Goal: Obtain resource: Obtain resource

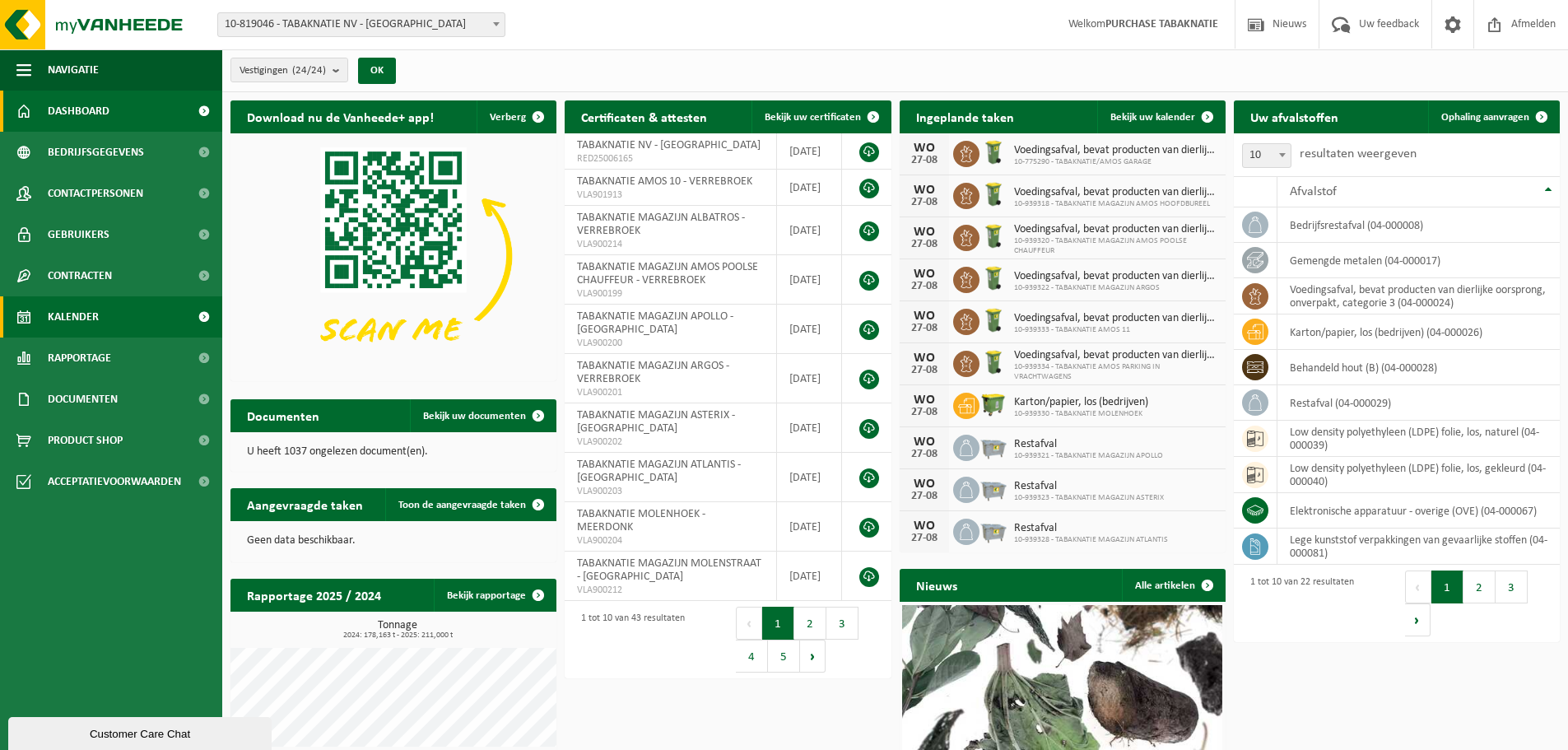
click at [68, 315] on span "Kalender" at bounding box center [73, 317] width 51 height 41
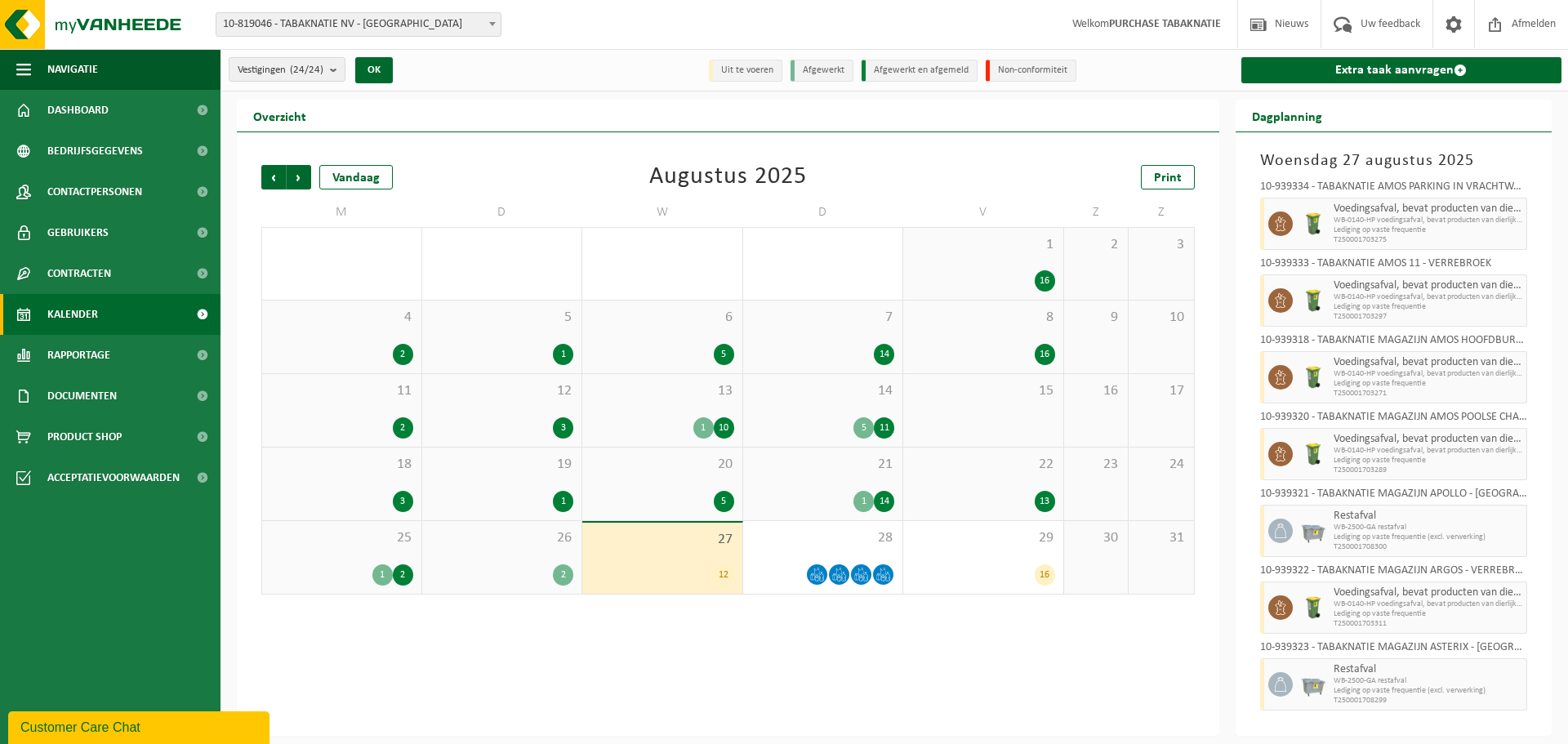
click at [1000, 331] on div "8 16" at bounding box center [982, 336] width 160 height 72
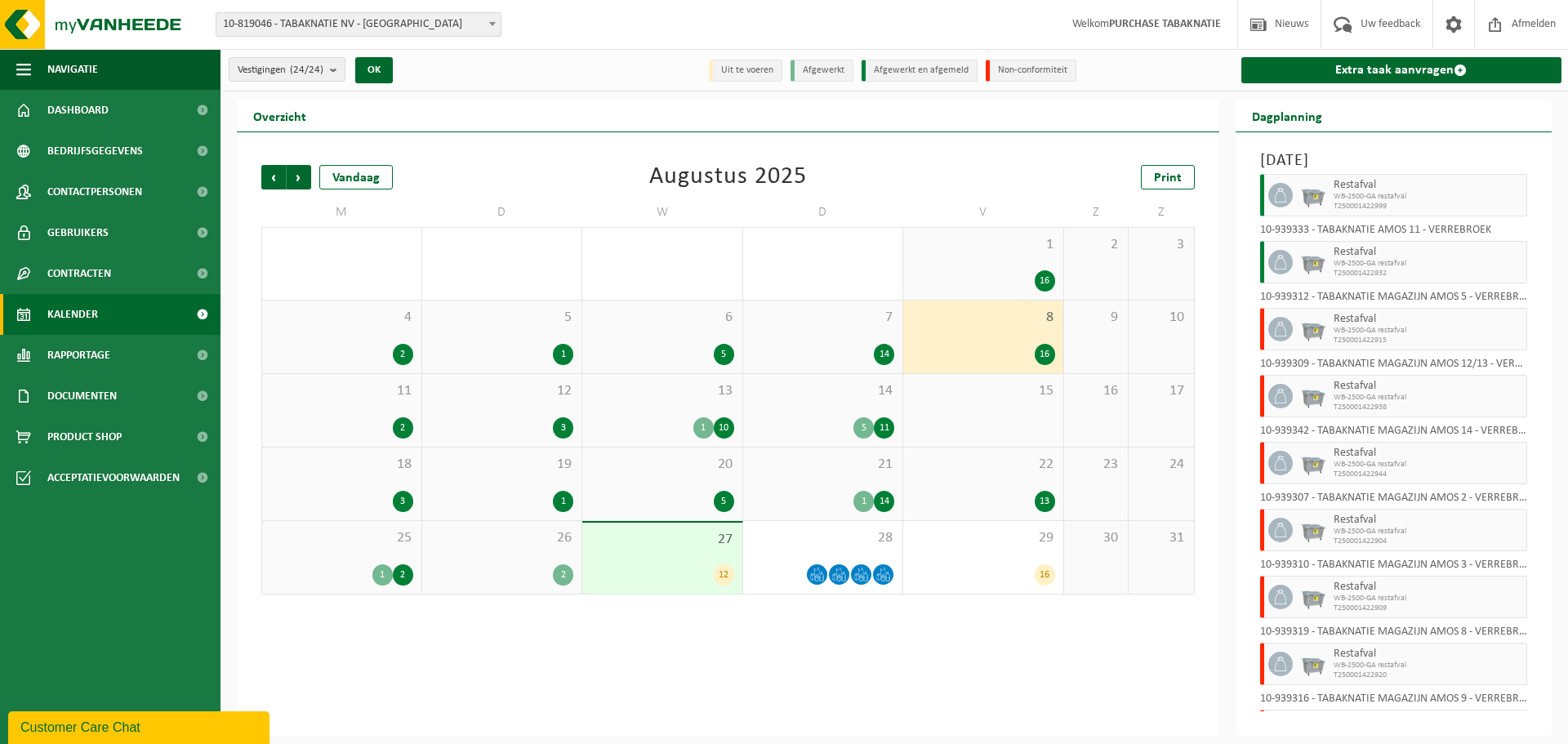
scroll to position [83, 0]
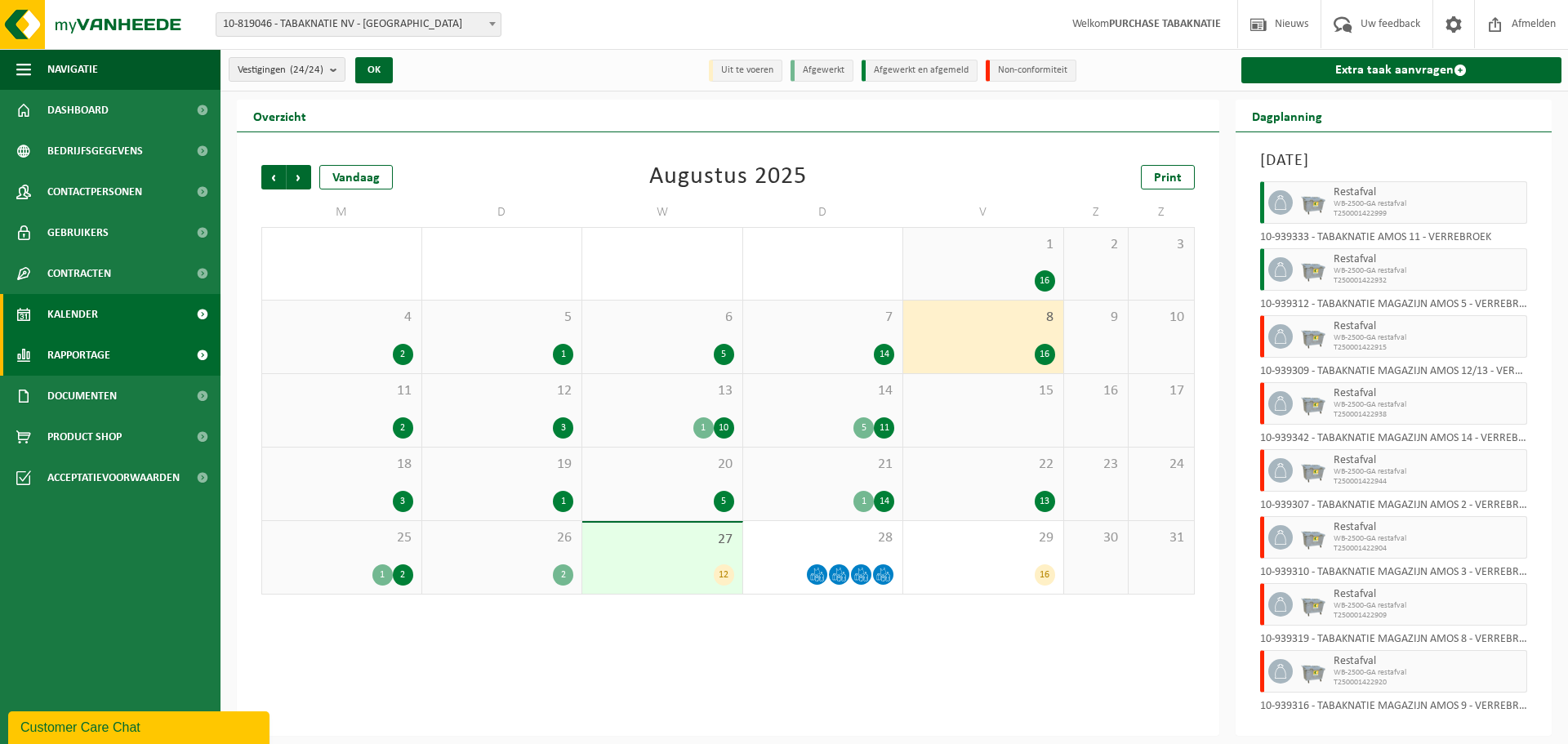
click at [94, 357] on span "Rapportage" at bounding box center [79, 355] width 63 height 41
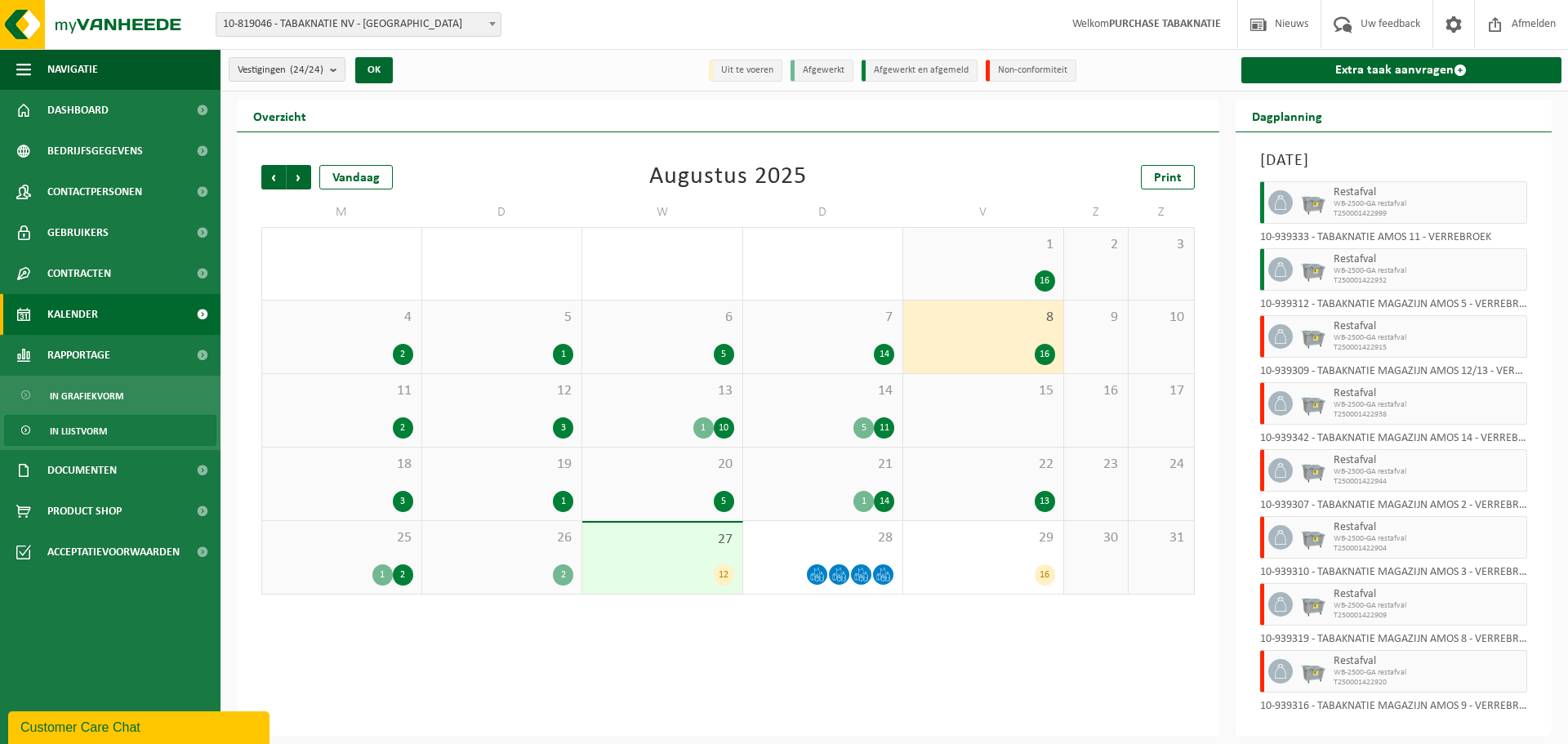
click at [99, 423] on span "In lijstvorm" at bounding box center [78, 431] width 57 height 31
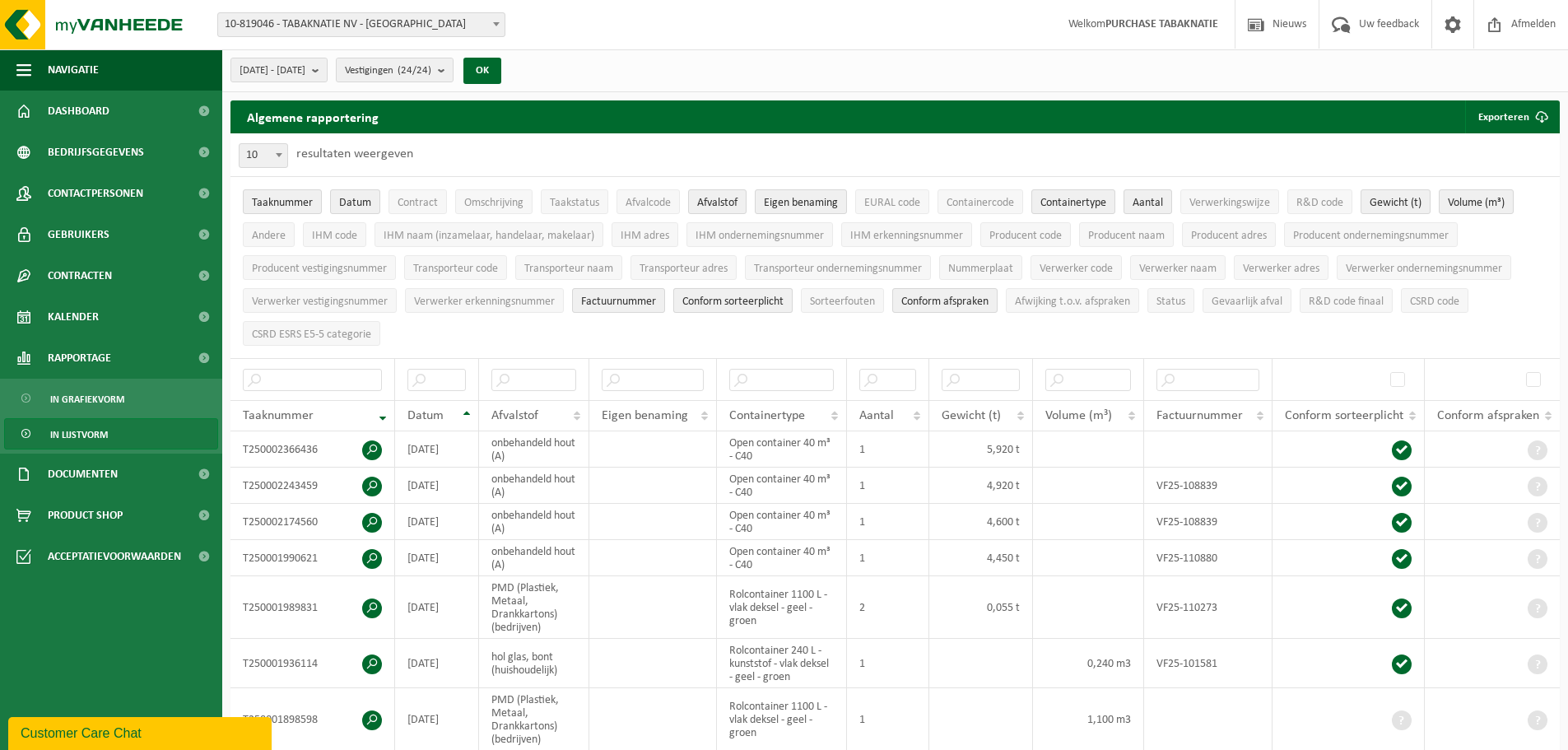
click at [756, 298] on span "Conform sorteerplicht" at bounding box center [732, 302] width 101 height 12
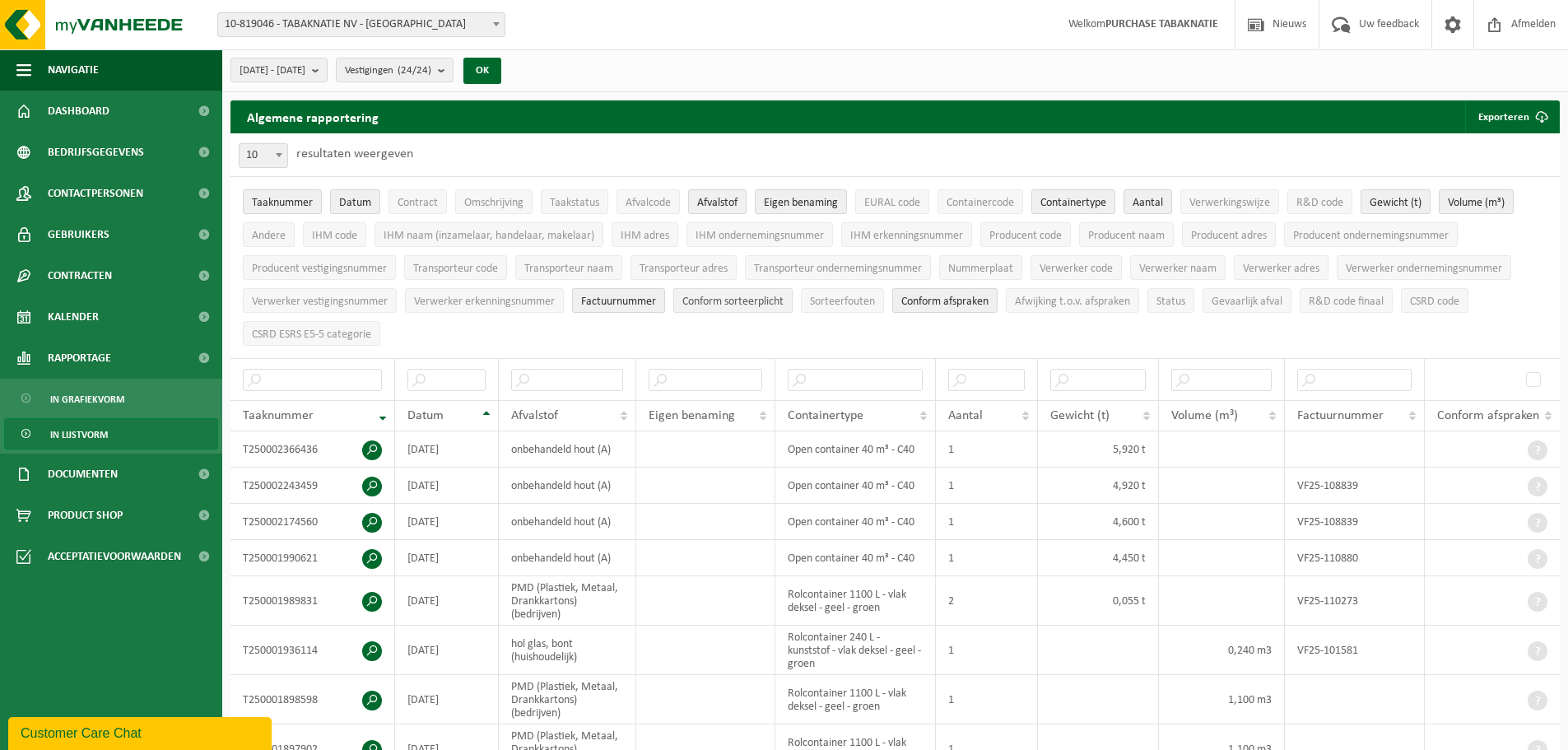
click at [718, 298] on span "Conform sorteerplicht" at bounding box center [732, 302] width 101 height 12
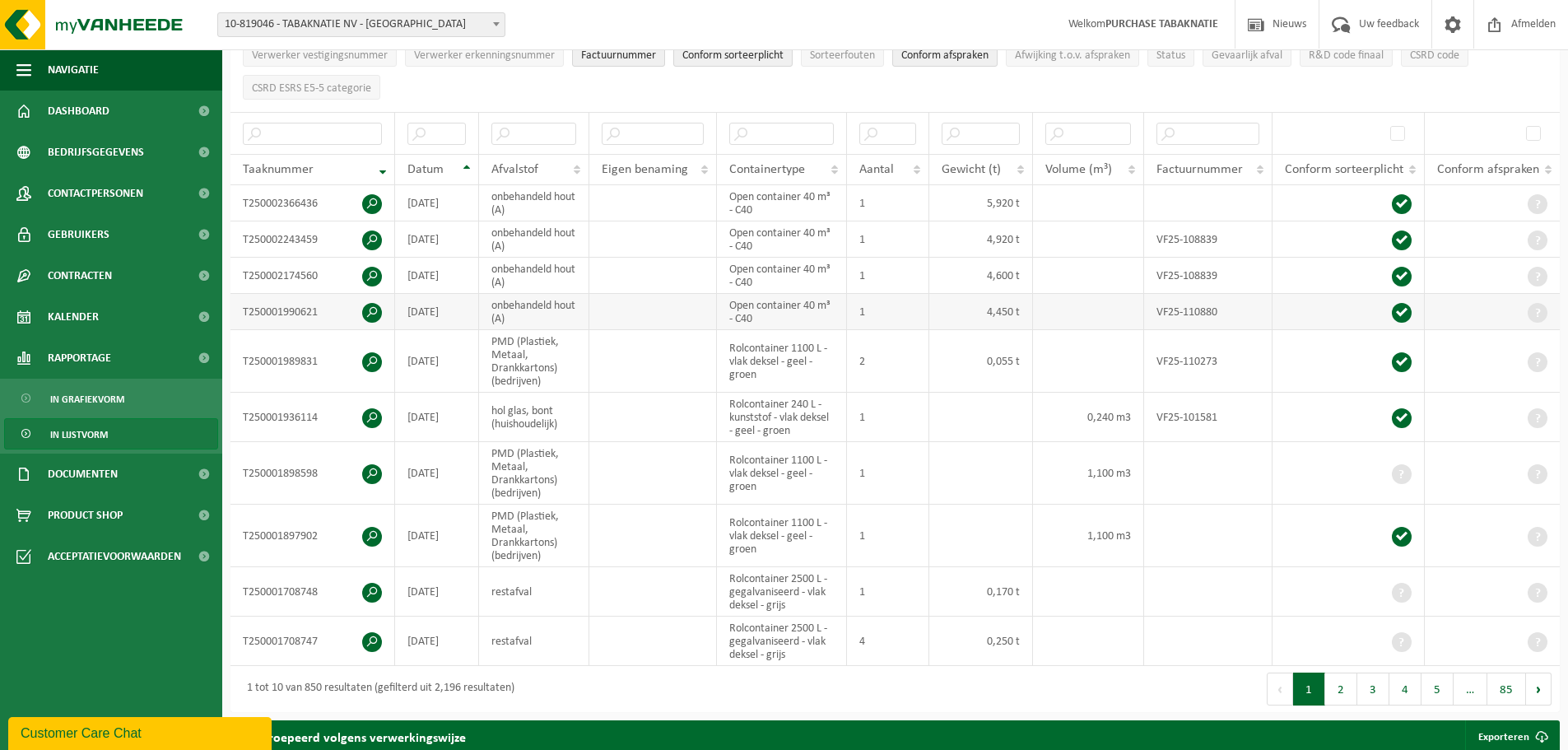
scroll to position [247, 0]
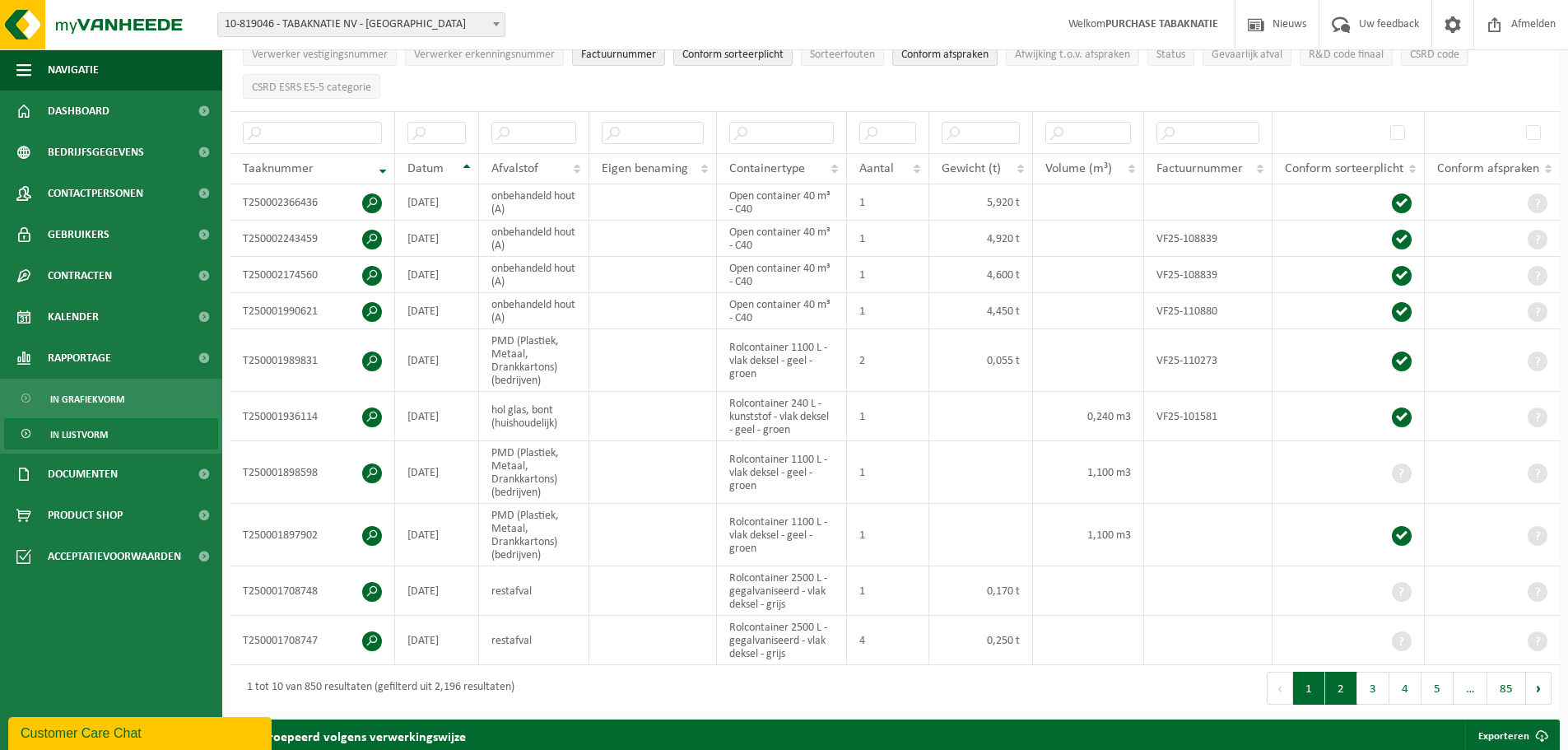
click at [1343, 688] on button "2" at bounding box center [1341, 688] width 32 height 33
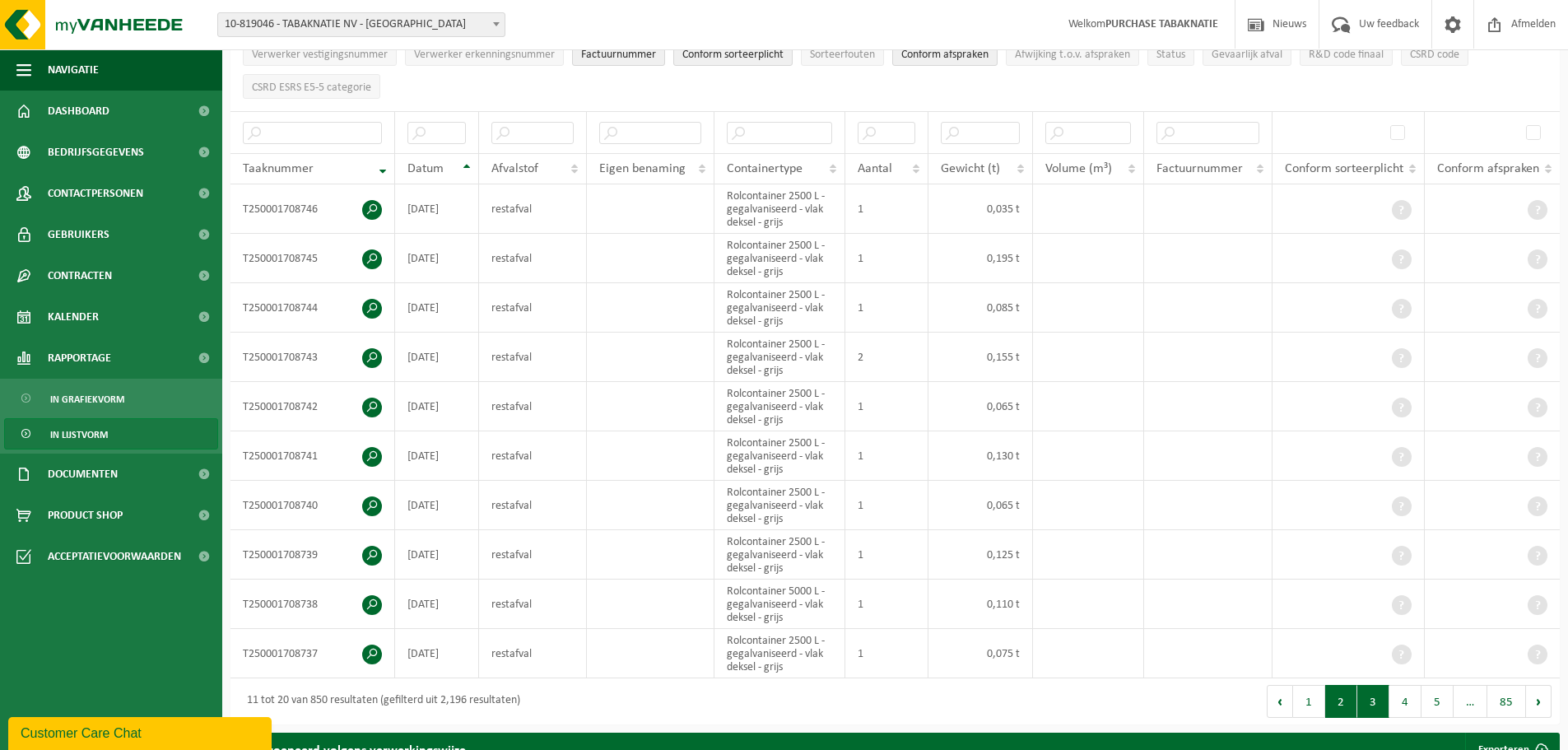
click at [1366, 689] on button "3" at bounding box center [1373, 701] width 32 height 33
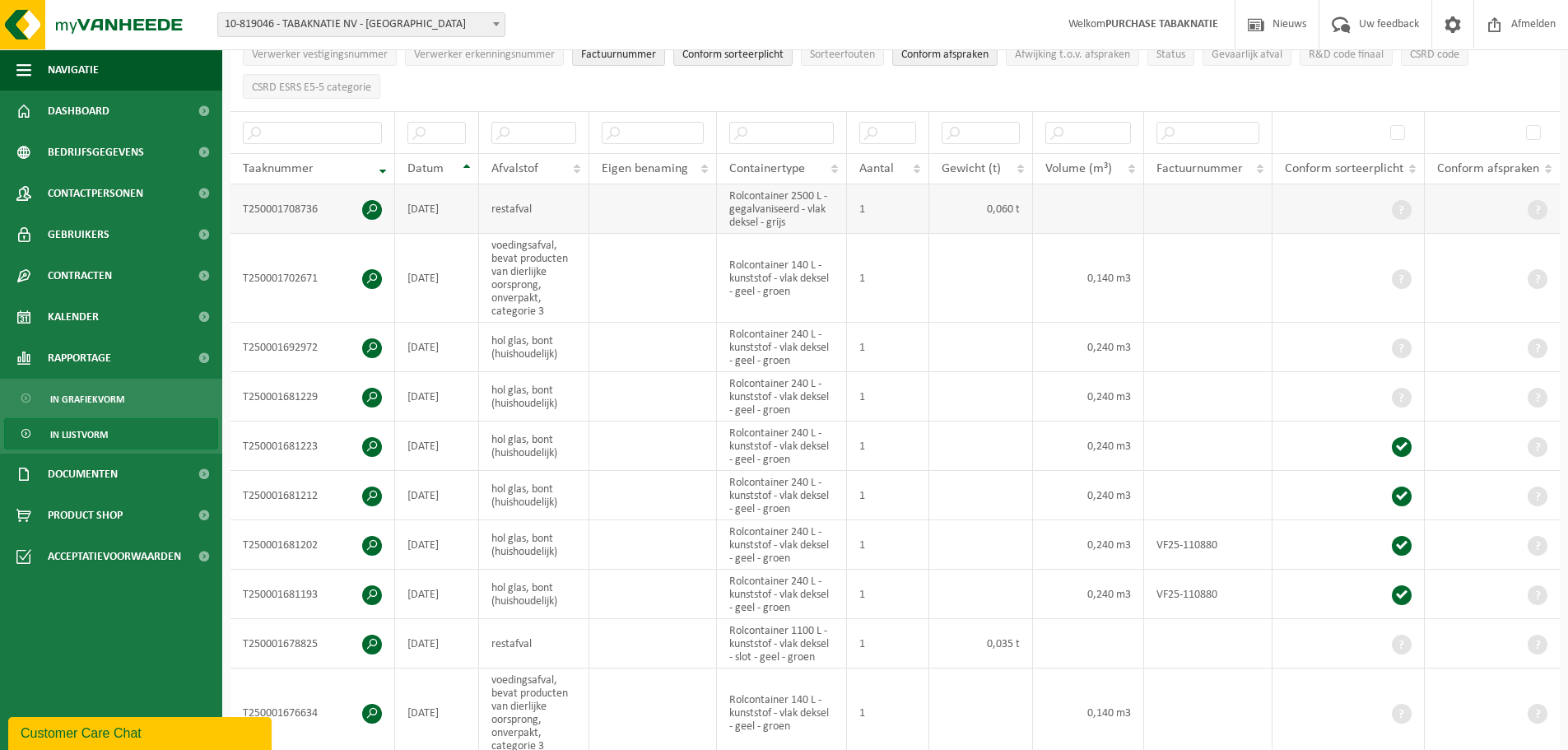
click at [1398, 207] on span at bounding box center [1401, 210] width 19 height 19
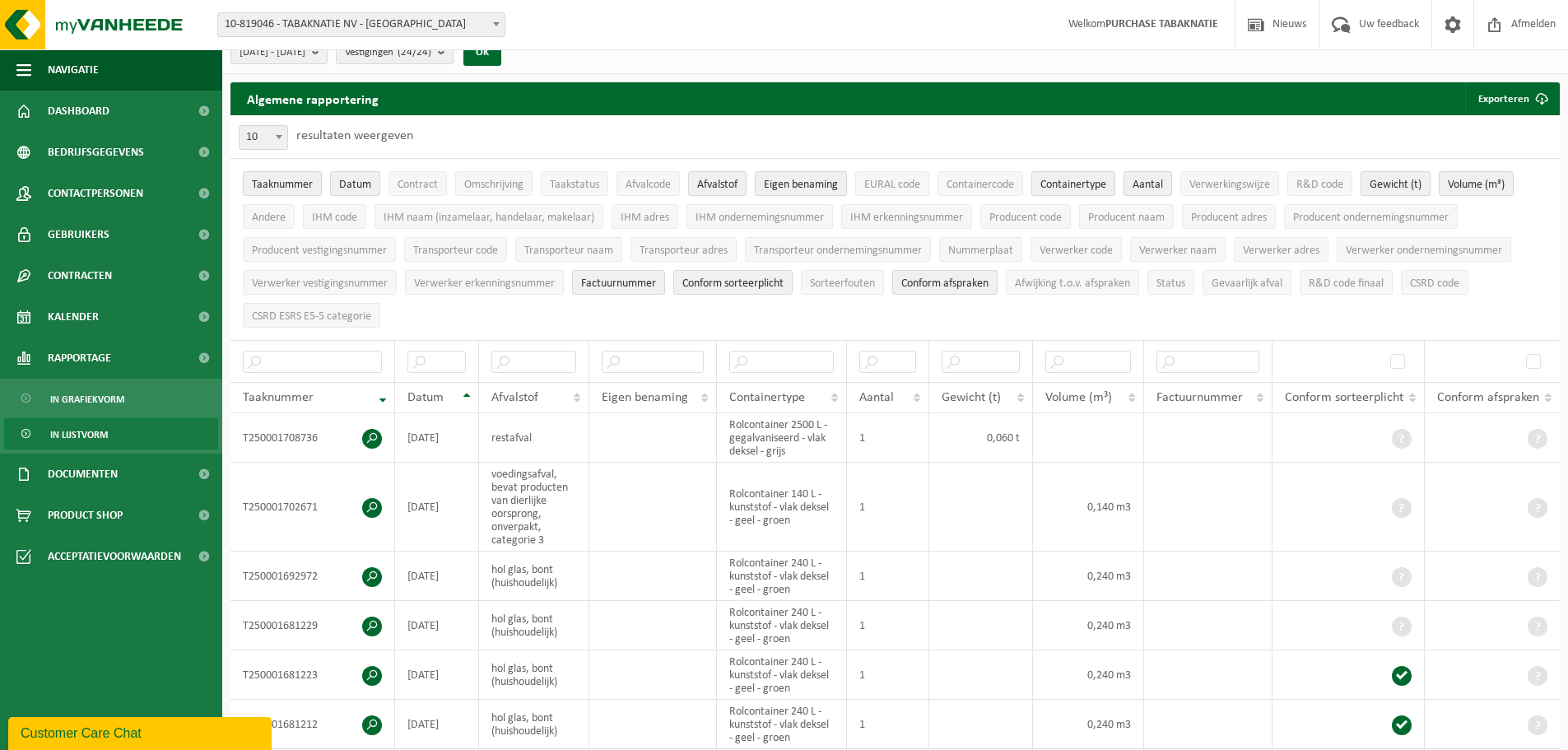
scroll to position [0, 0]
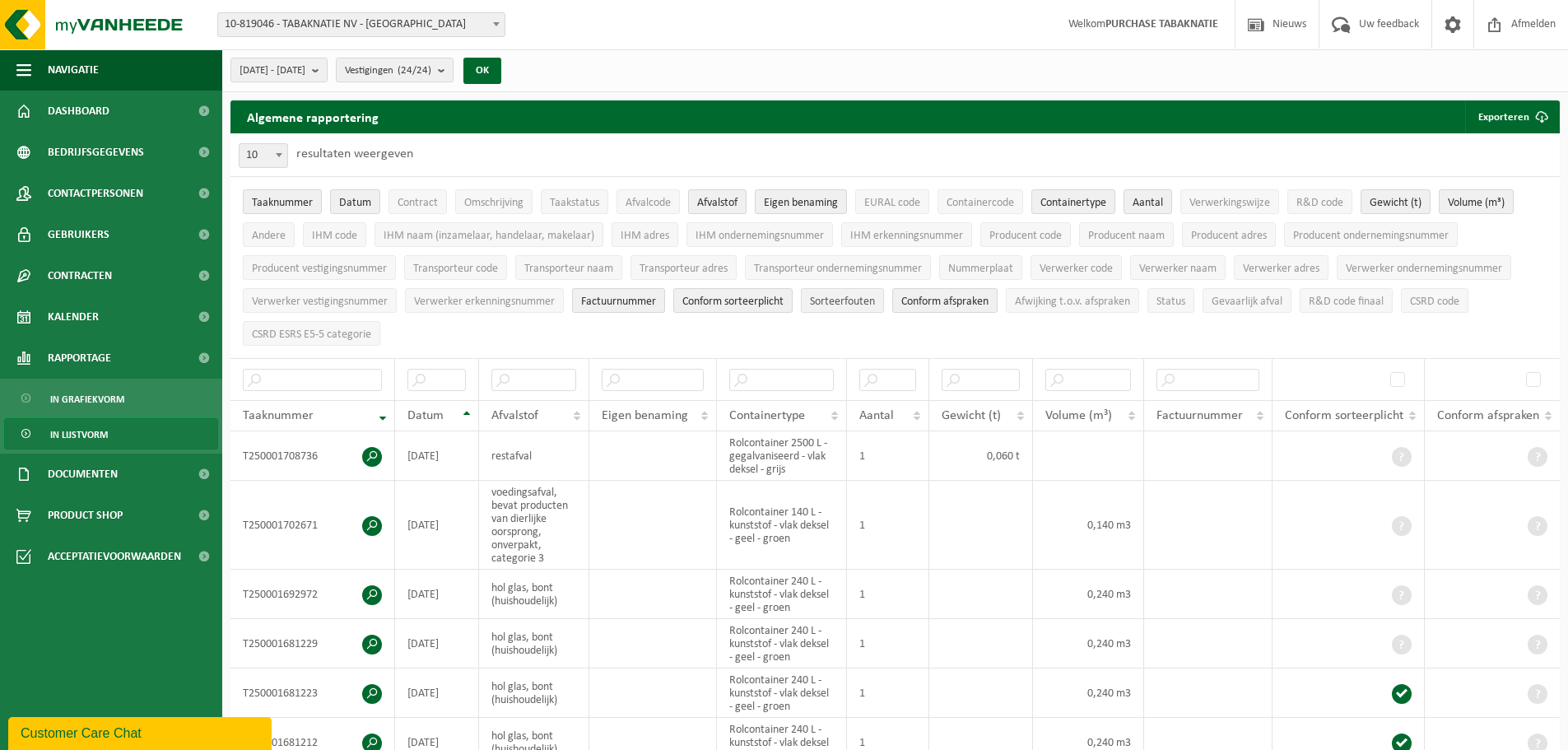
click at [863, 298] on span "Sorteerfouten" at bounding box center [842, 302] width 65 height 12
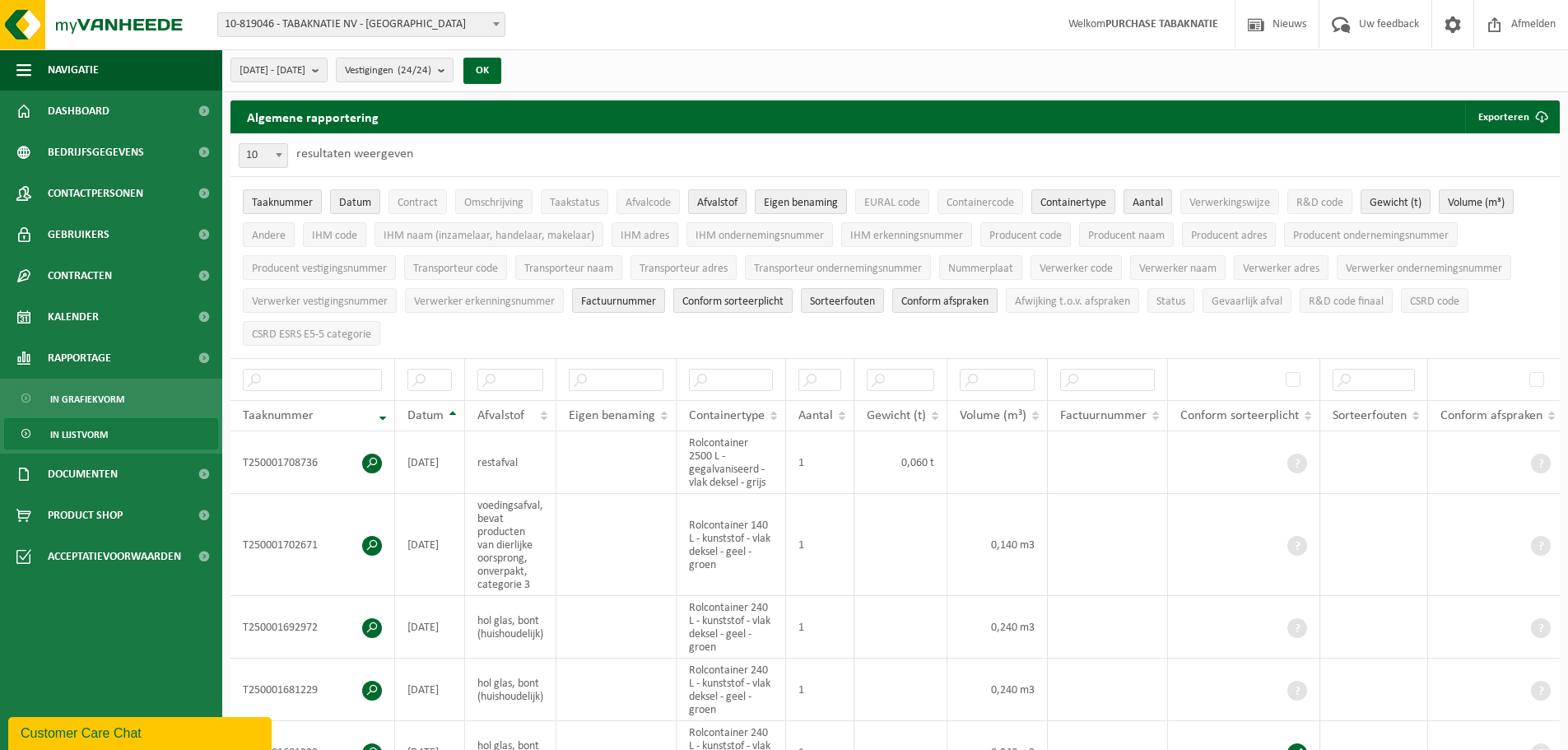
click at [739, 299] on span "Conform sorteerplicht" at bounding box center [732, 302] width 101 height 12
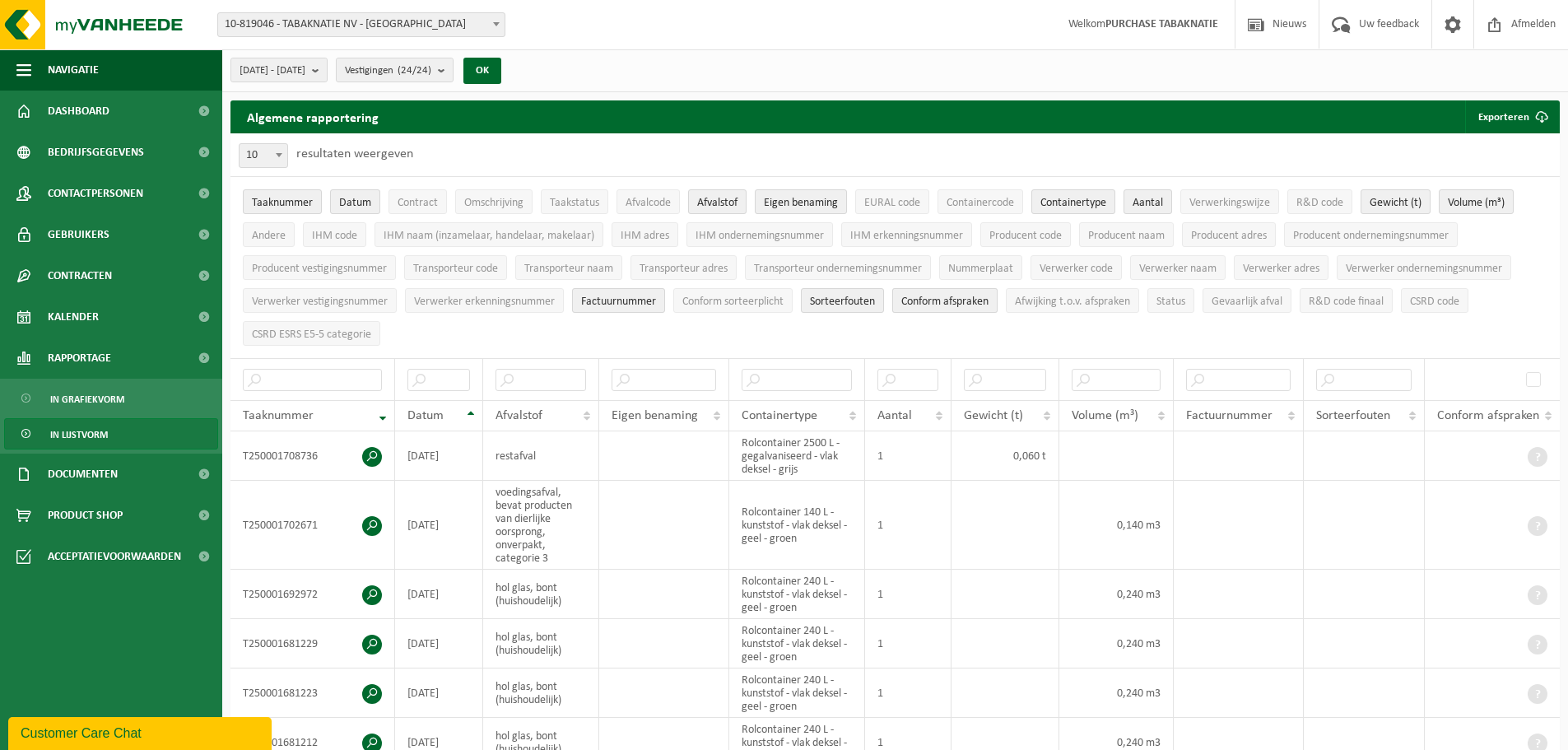
click at [941, 297] on span "Conform afspraken" at bounding box center [944, 302] width 87 height 12
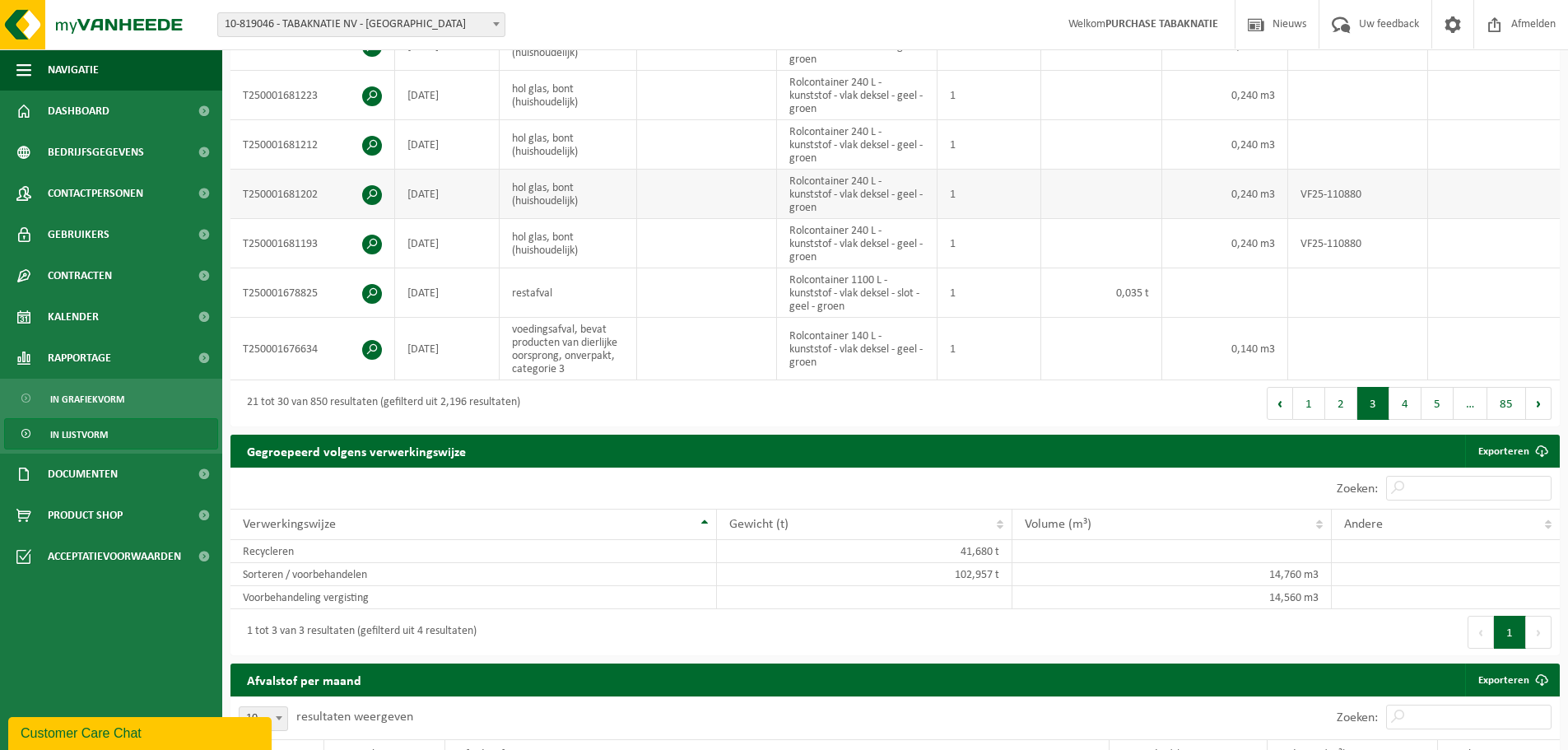
scroll to position [577, 0]
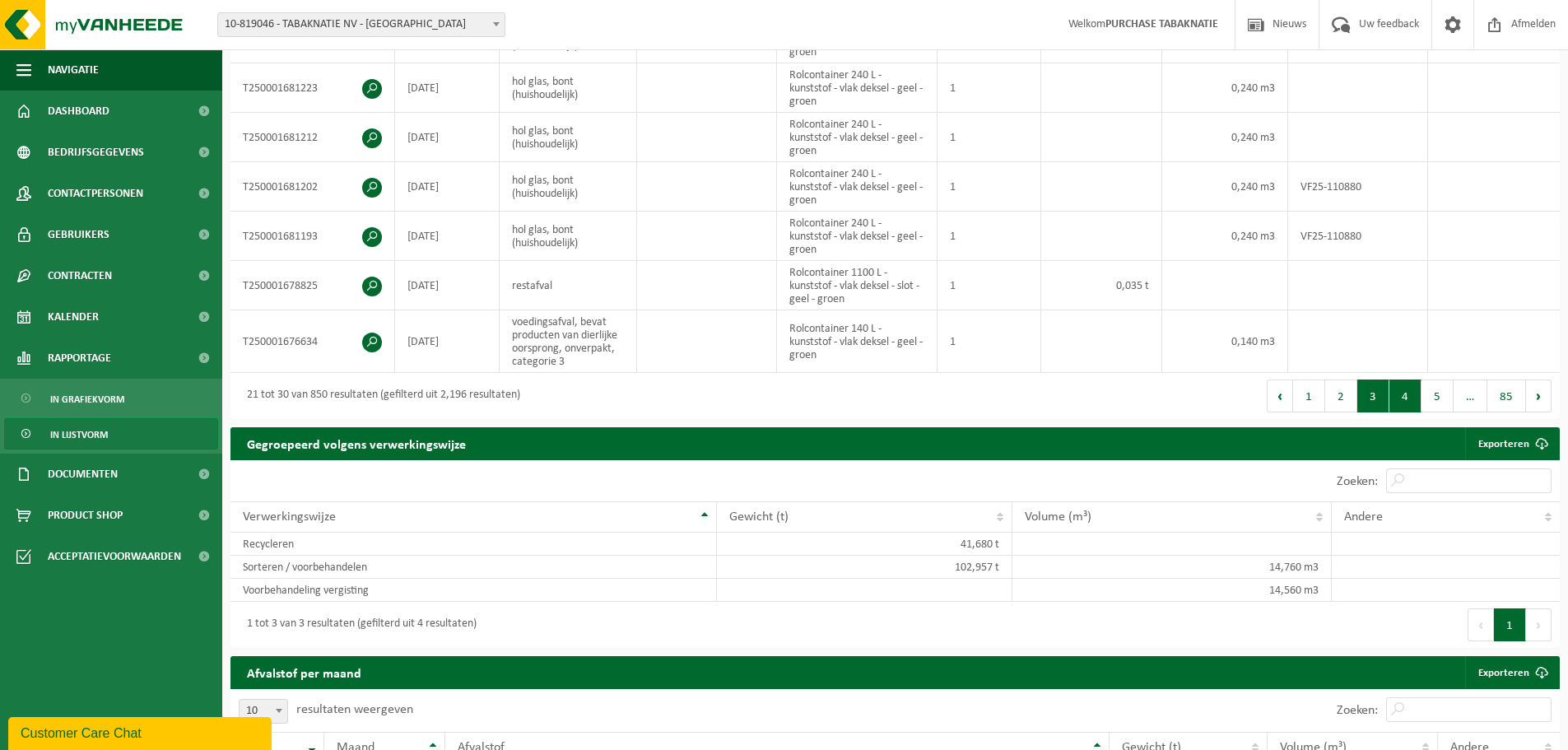
click at [1390, 391] on button "4" at bounding box center [1405, 395] width 32 height 33
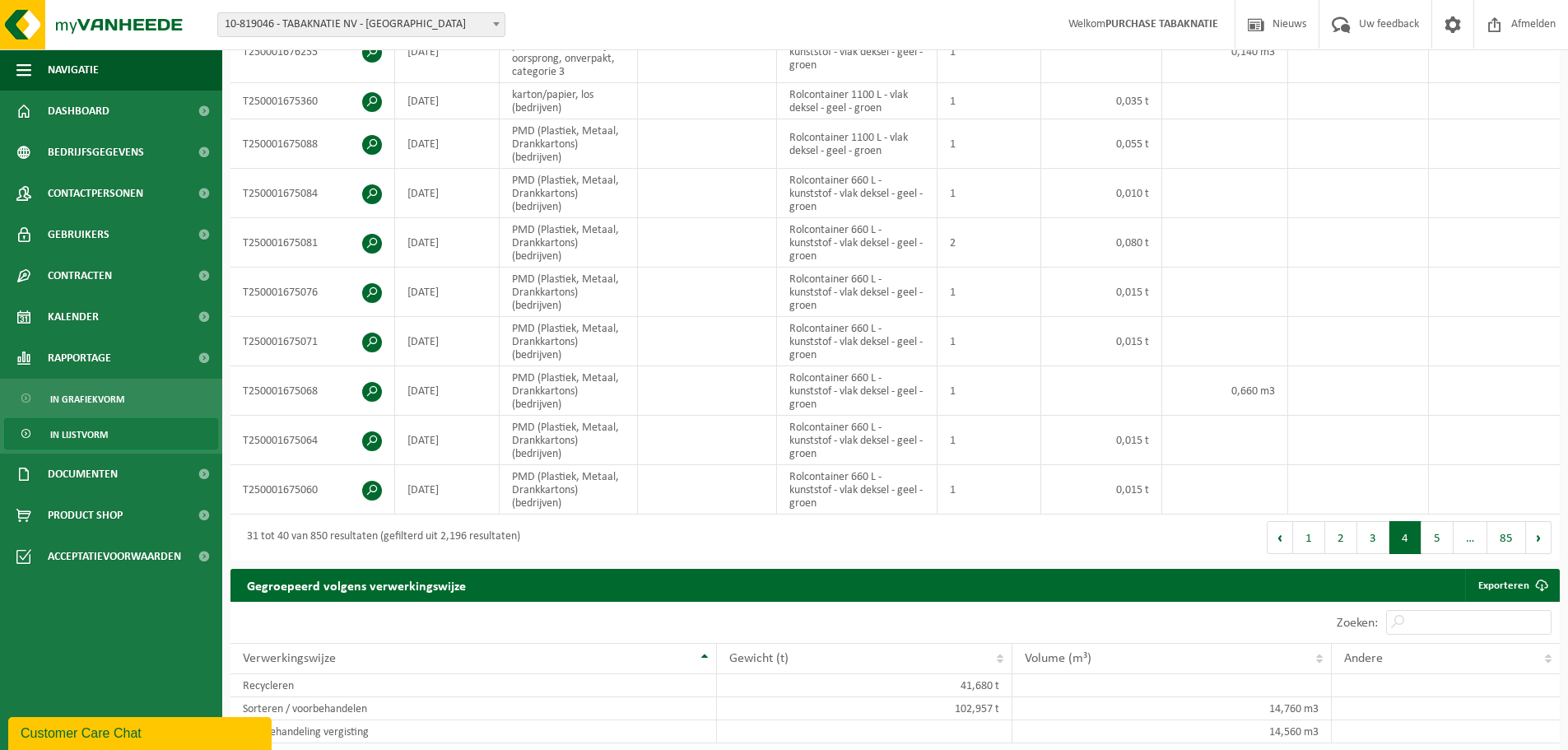
scroll to position [412, 0]
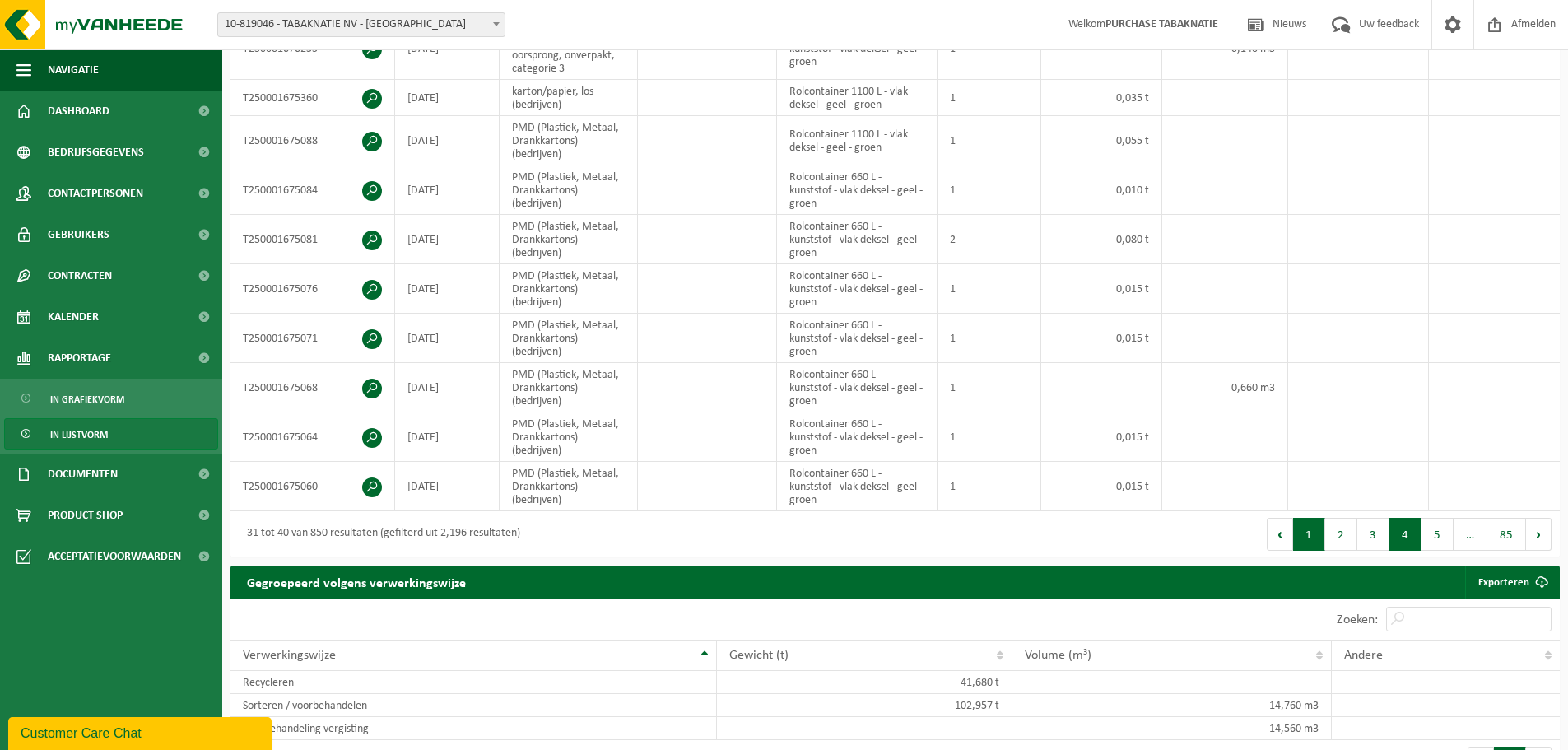
click at [1314, 526] on button "1" at bounding box center [1308, 533] width 32 height 33
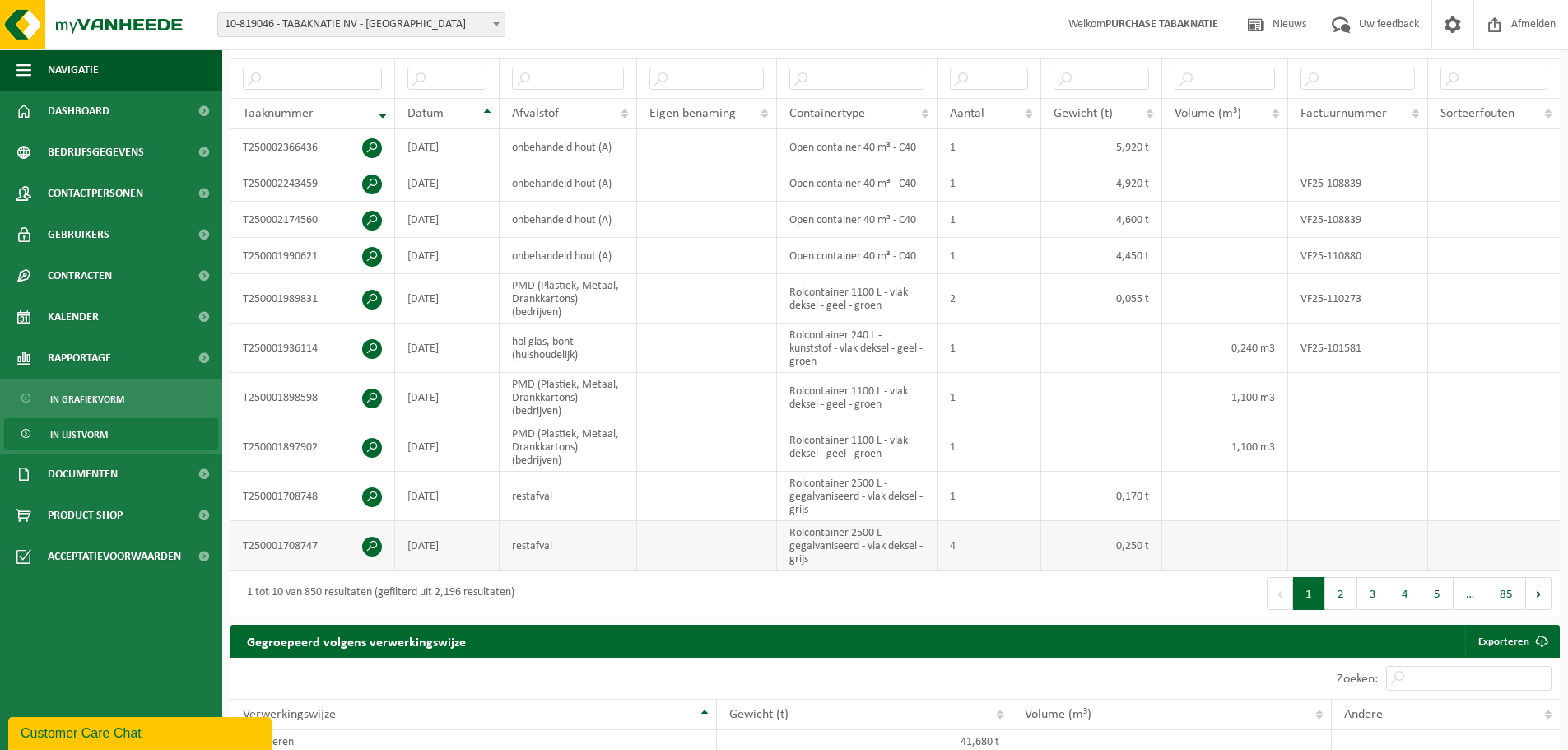
scroll to position [303, 0]
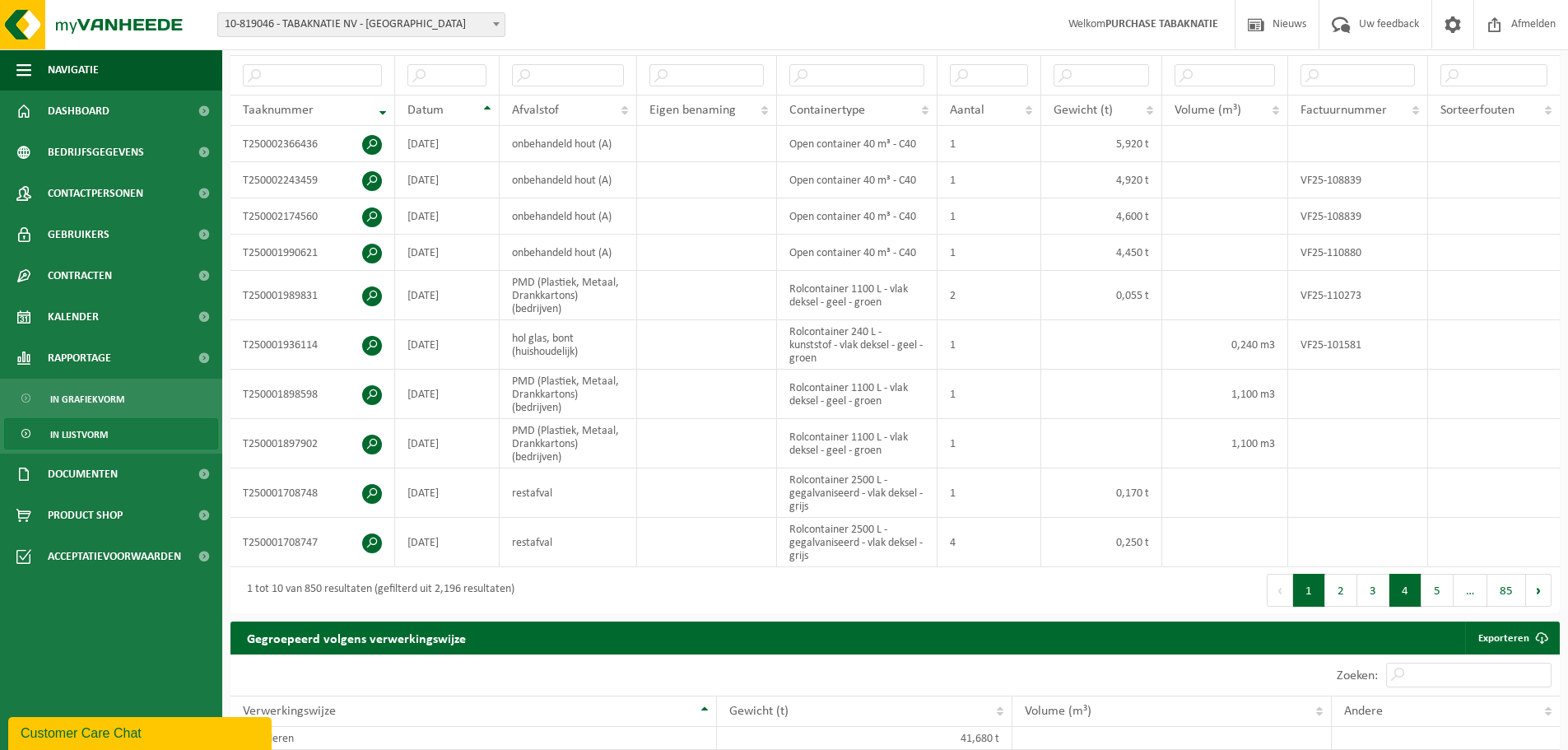
click at [1418, 586] on button "4" at bounding box center [1405, 590] width 32 height 33
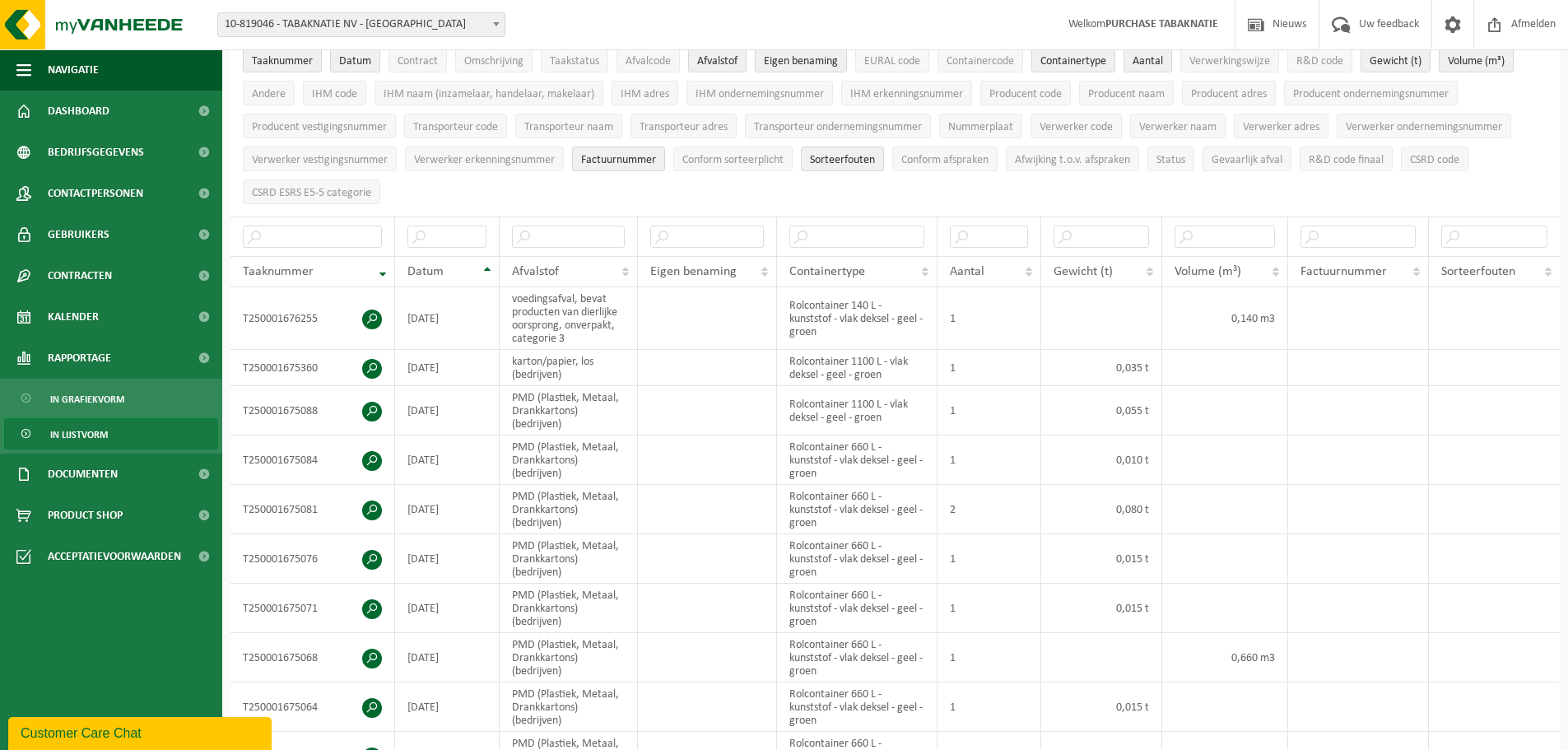
scroll to position [138, 0]
click at [587, 233] on input "text" at bounding box center [568, 239] width 113 height 22
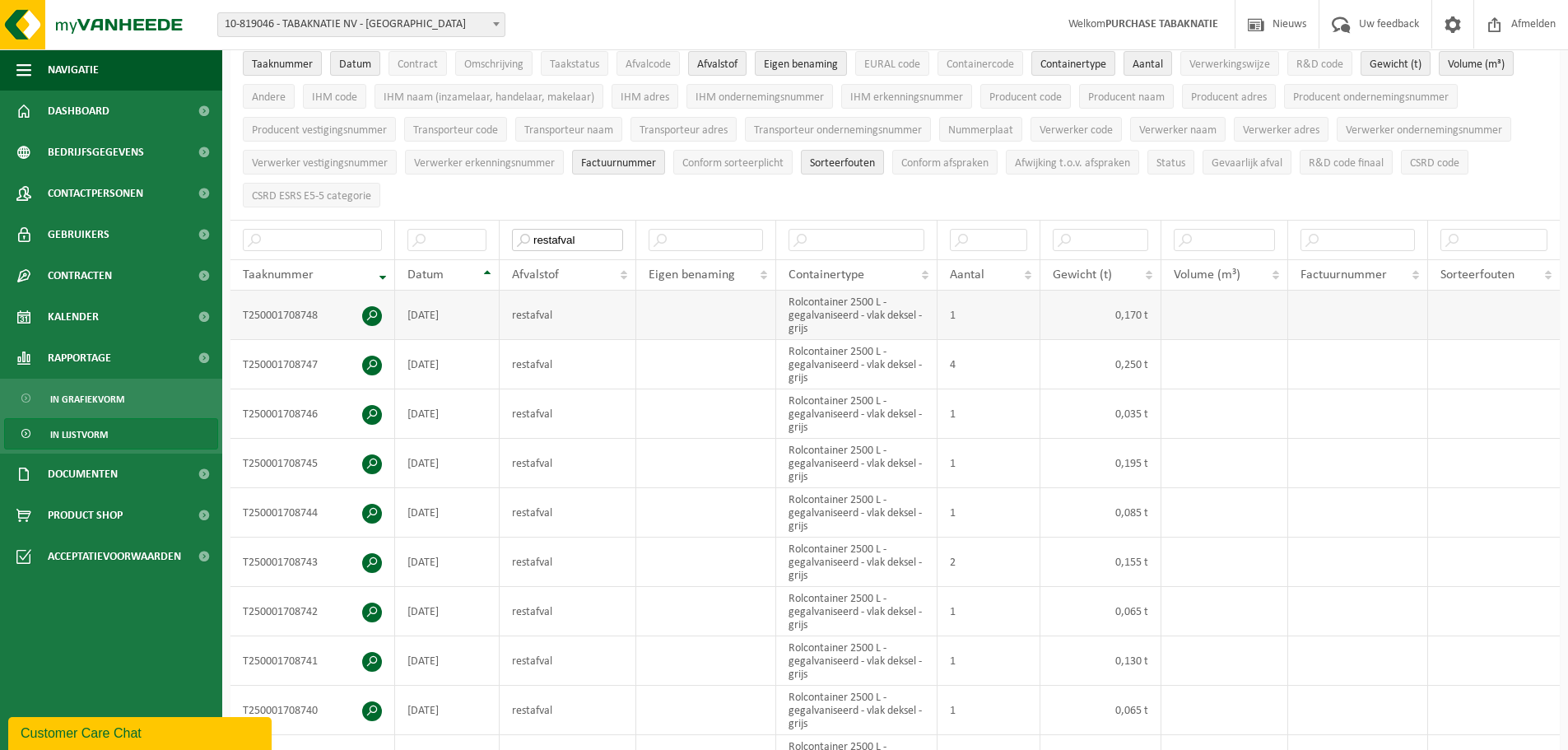
type input "restafval"
click at [362, 312] on td "T250001708748" at bounding box center [312, 315] width 165 height 49
click at [368, 312] on span at bounding box center [372, 316] width 19 height 19
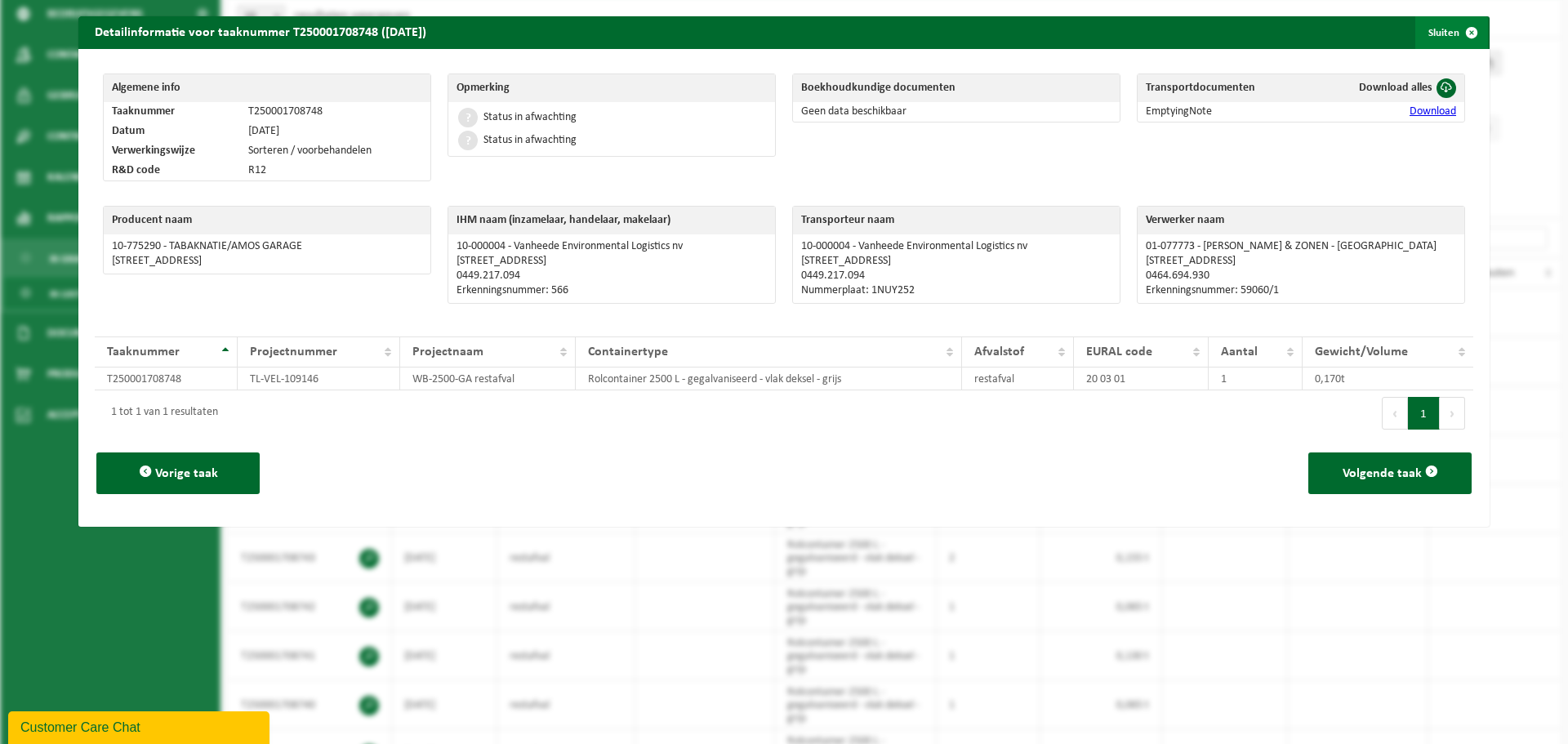
click at [1455, 33] on span "button" at bounding box center [1471, 32] width 32 height 32
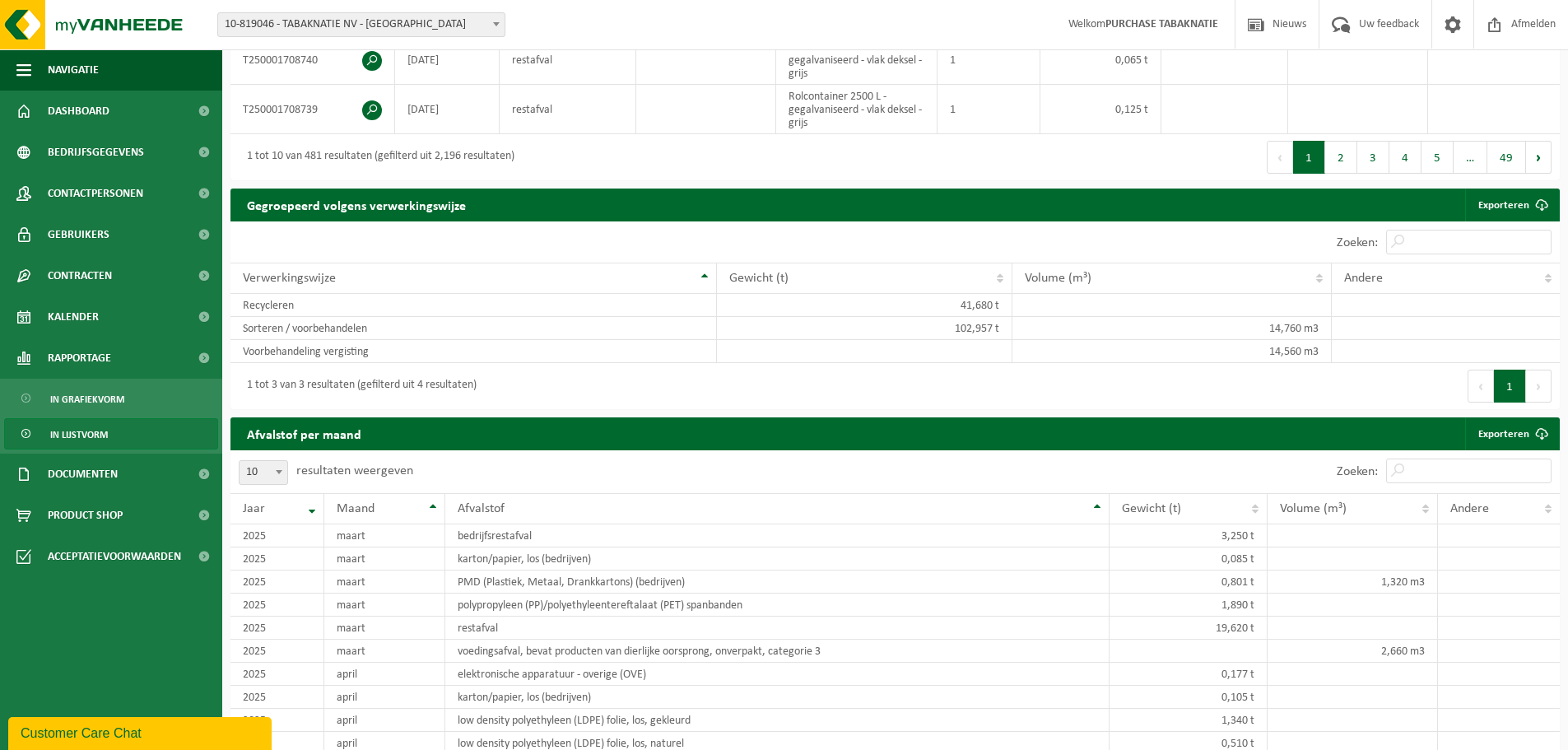
scroll to position [797, 0]
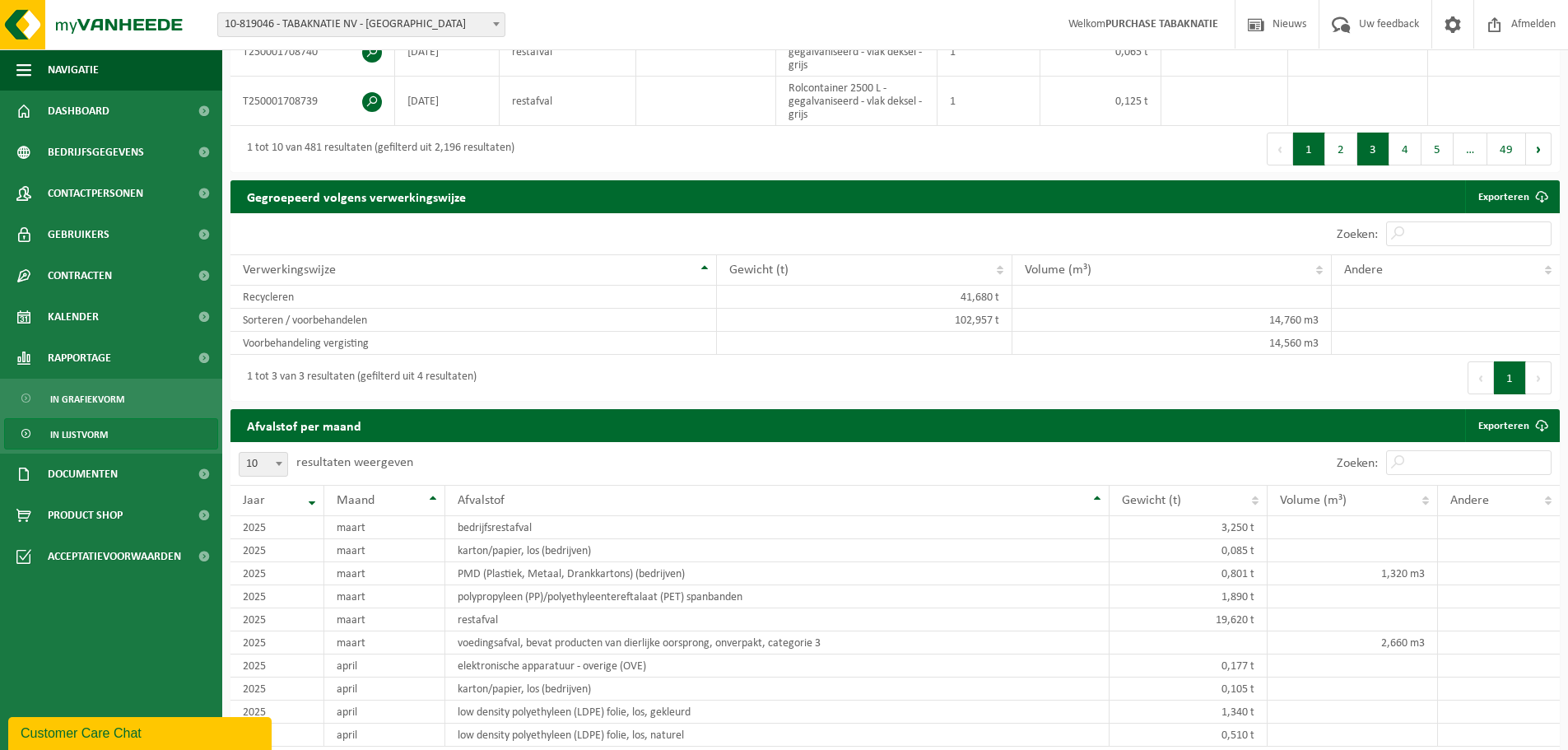
click at [1371, 145] on button "3" at bounding box center [1373, 149] width 32 height 33
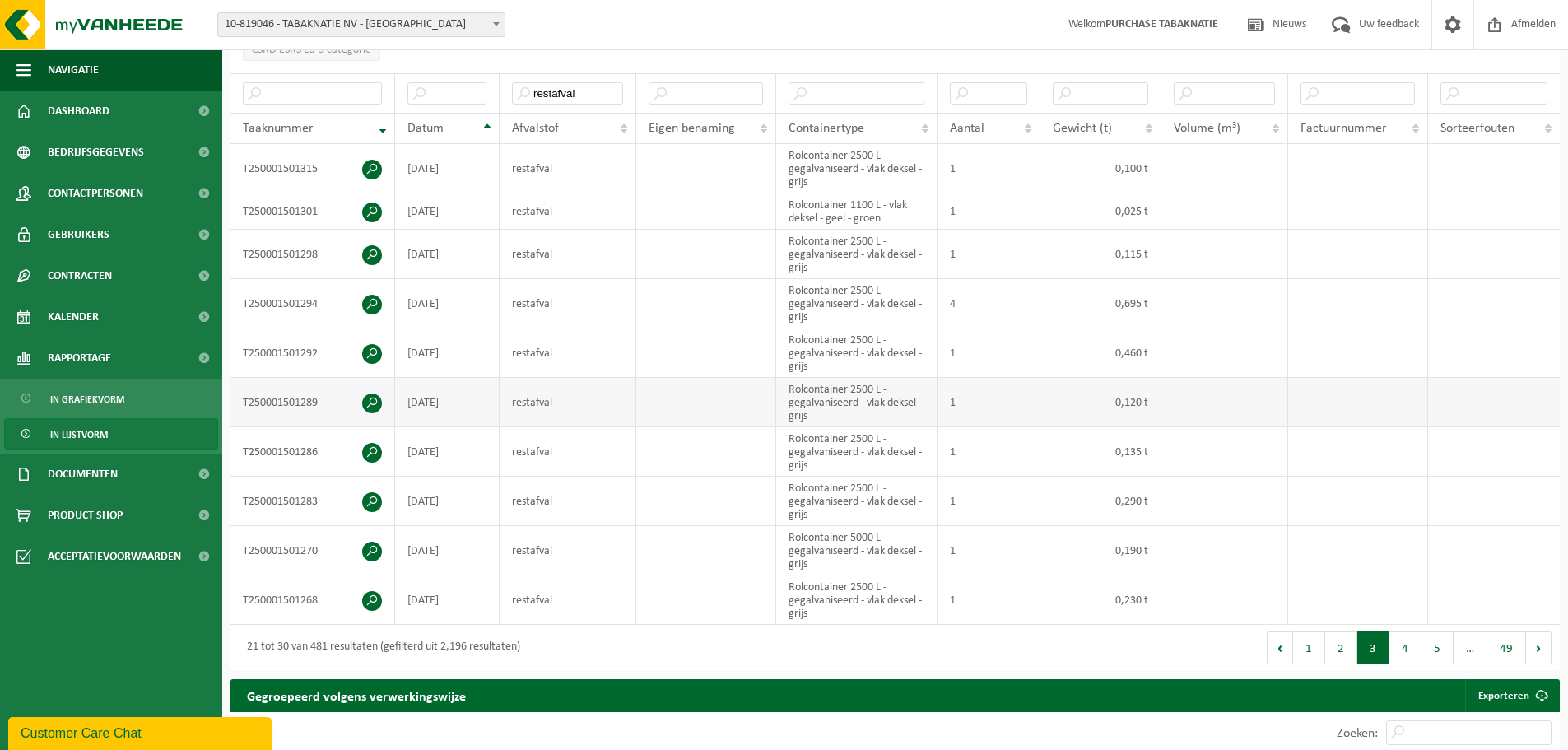
scroll to position [303, 0]
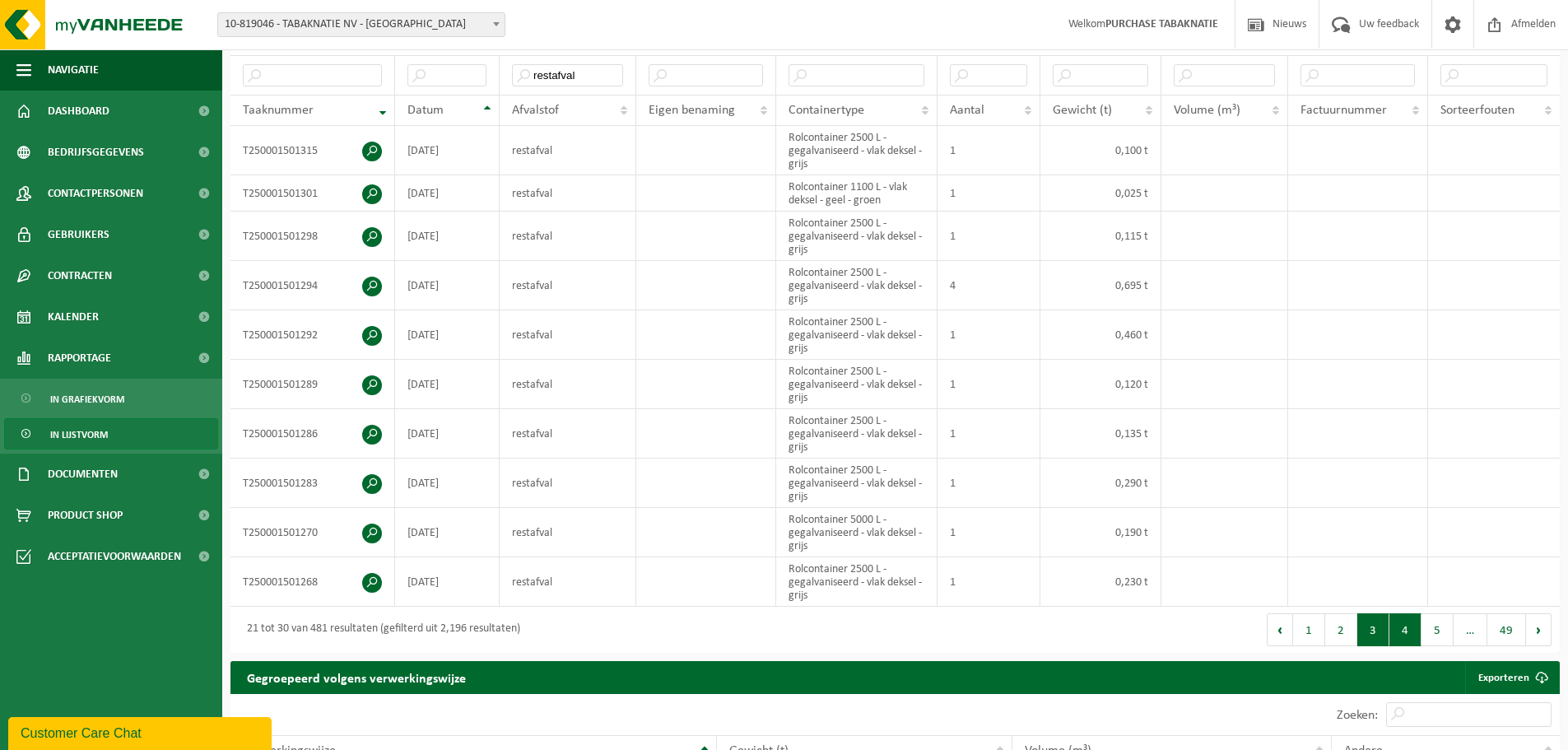
click at [1409, 636] on button "4" at bounding box center [1405, 629] width 32 height 33
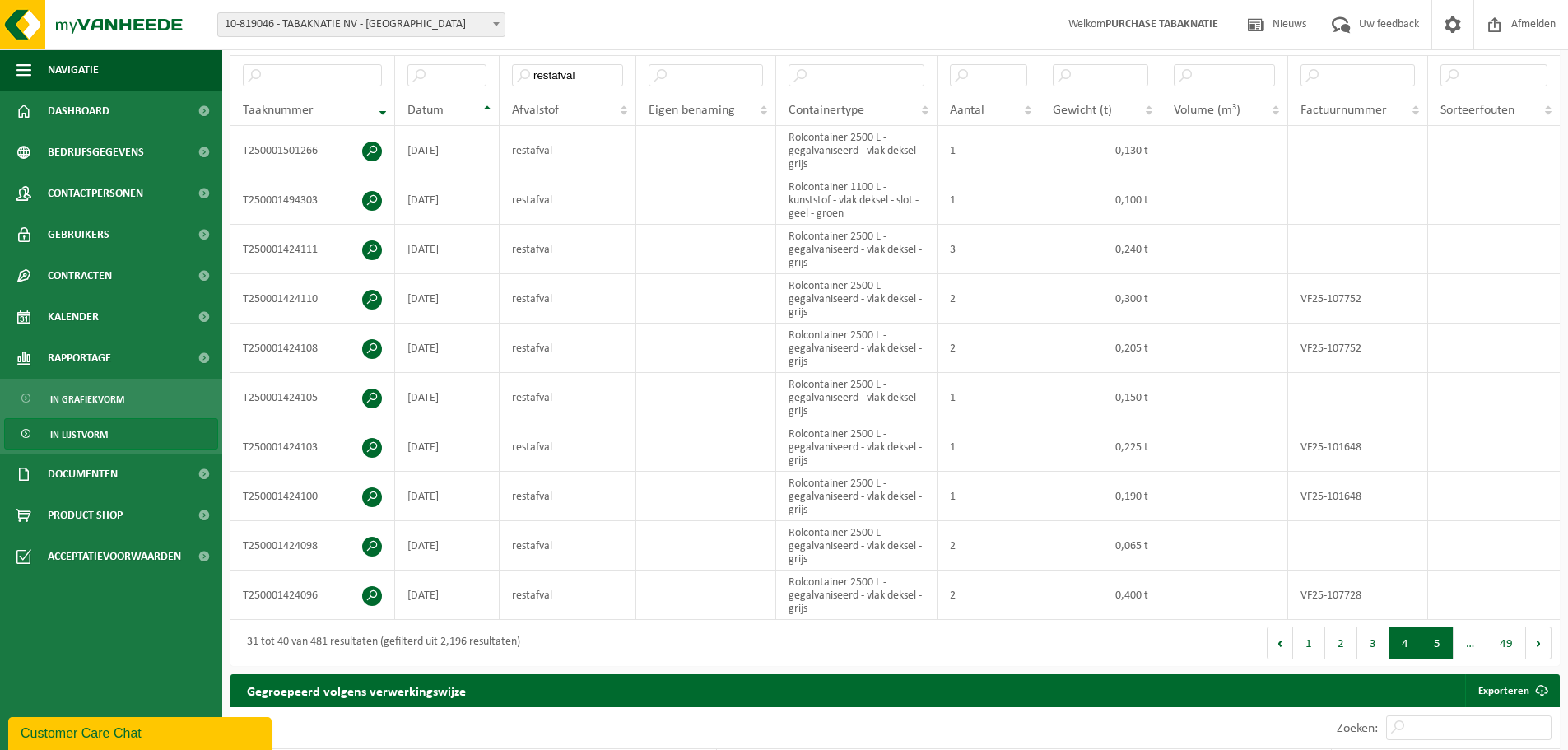
click at [1427, 635] on button "5" at bounding box center [1437, 643] width 32 height 33
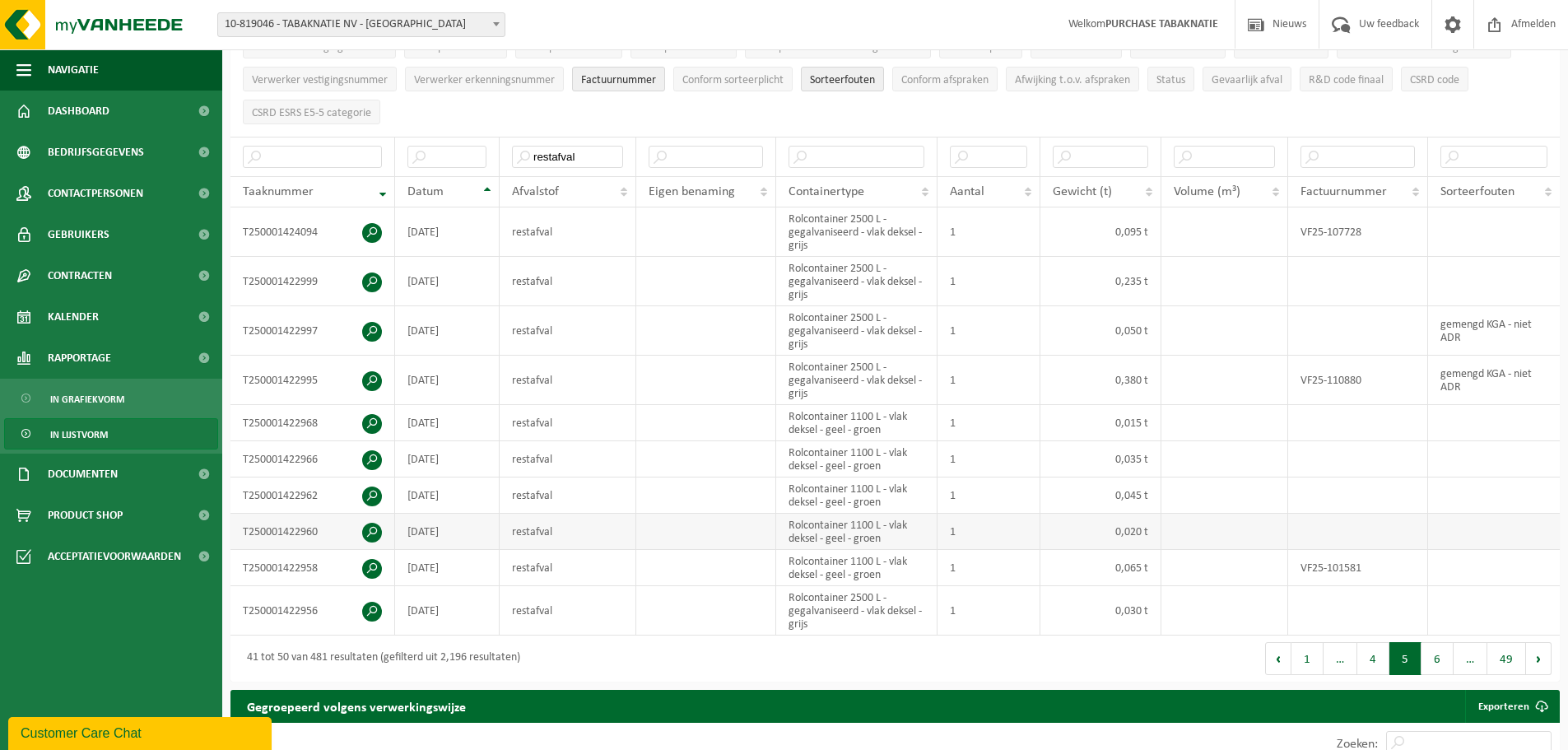
scroll to position [221, 0]
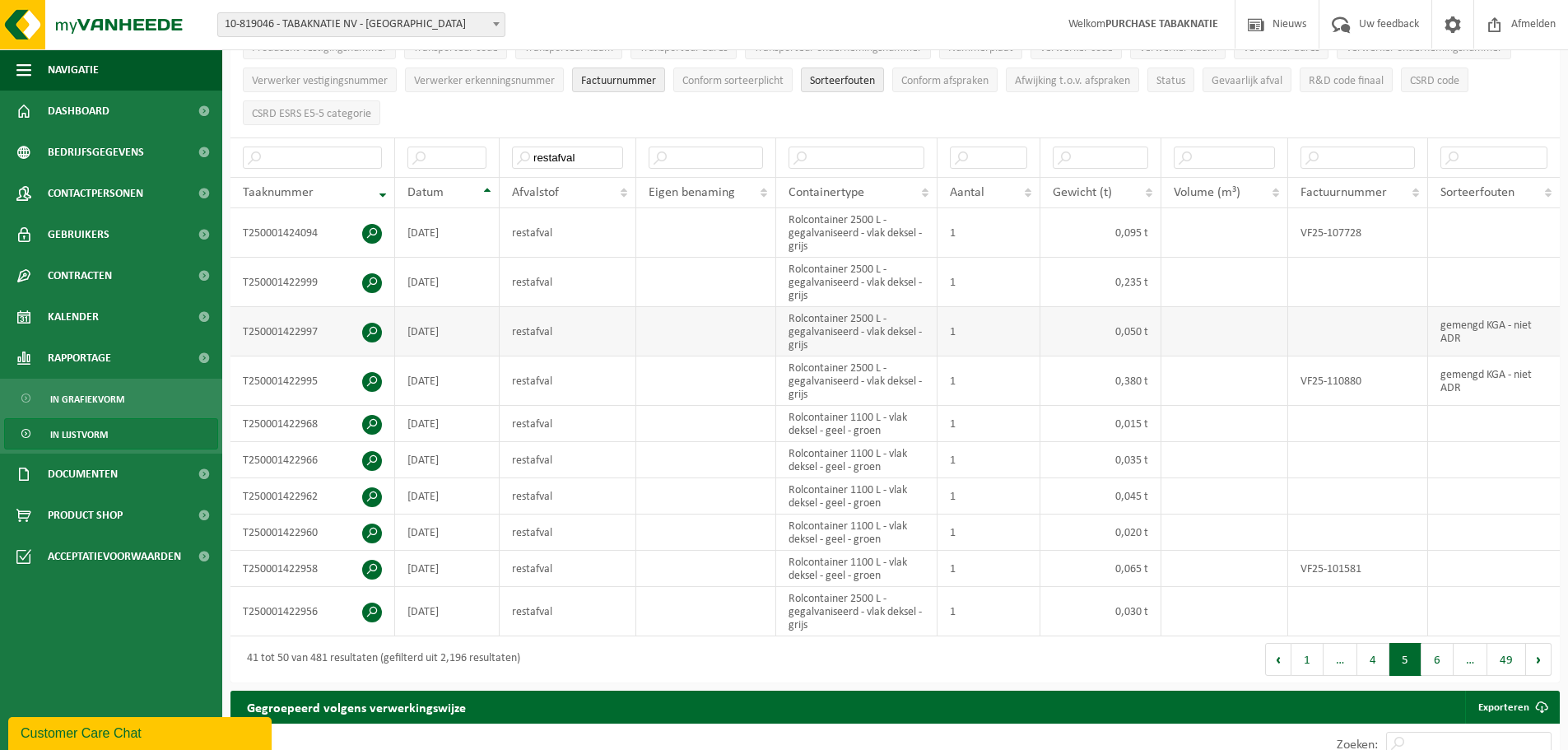
click at [372, 324] on span at bounding box center [372, 333] width 19 height 19
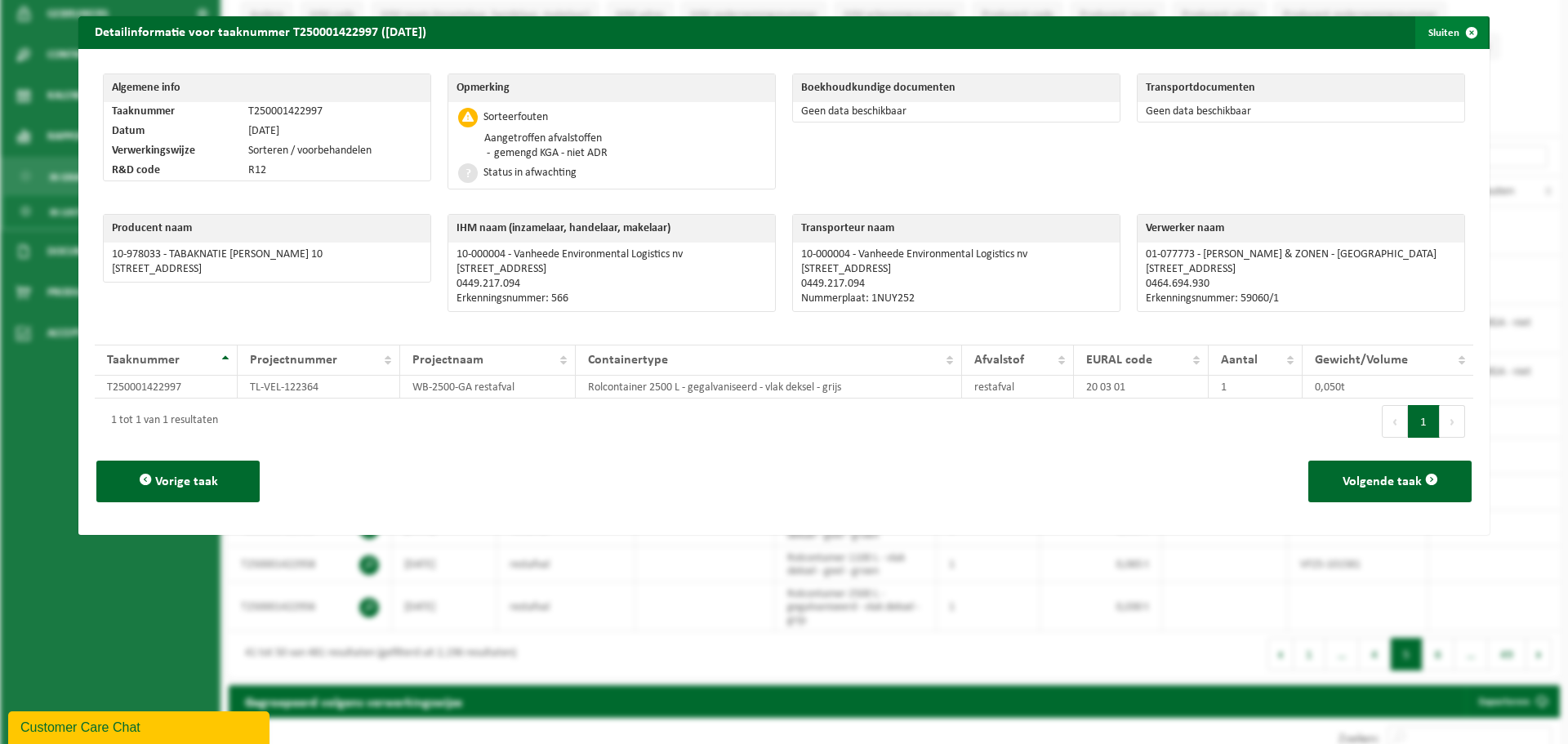
click at [1436, 28] on button "Sluiten" at bounding box center [1451, 32] width 72 height 32
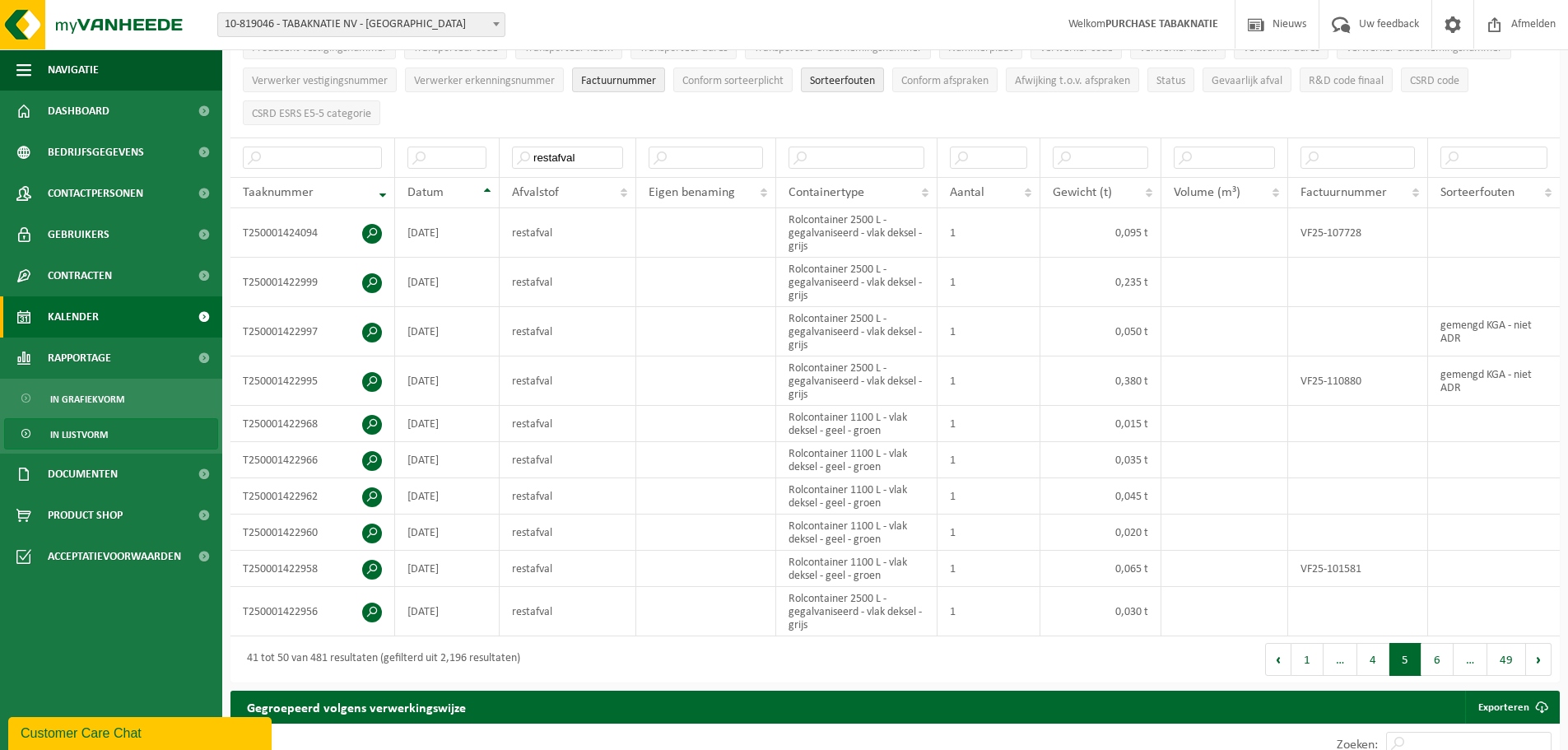
click at [111, 318] on link "Kalender" at bounding box center [111, 317] width 223 height 41
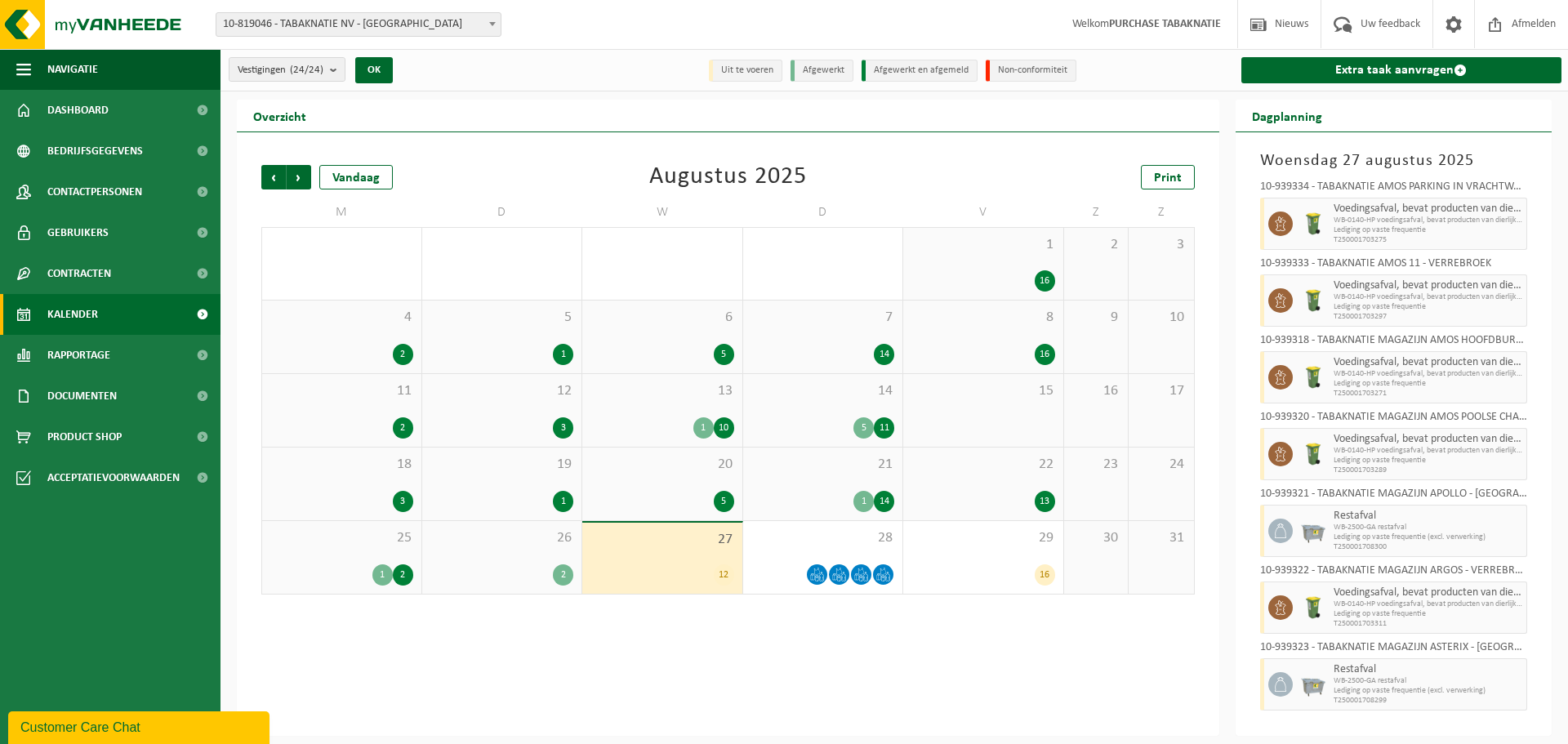
click at [973, 321] on span "8" at bounding box center [983, 318] width 144 height 18
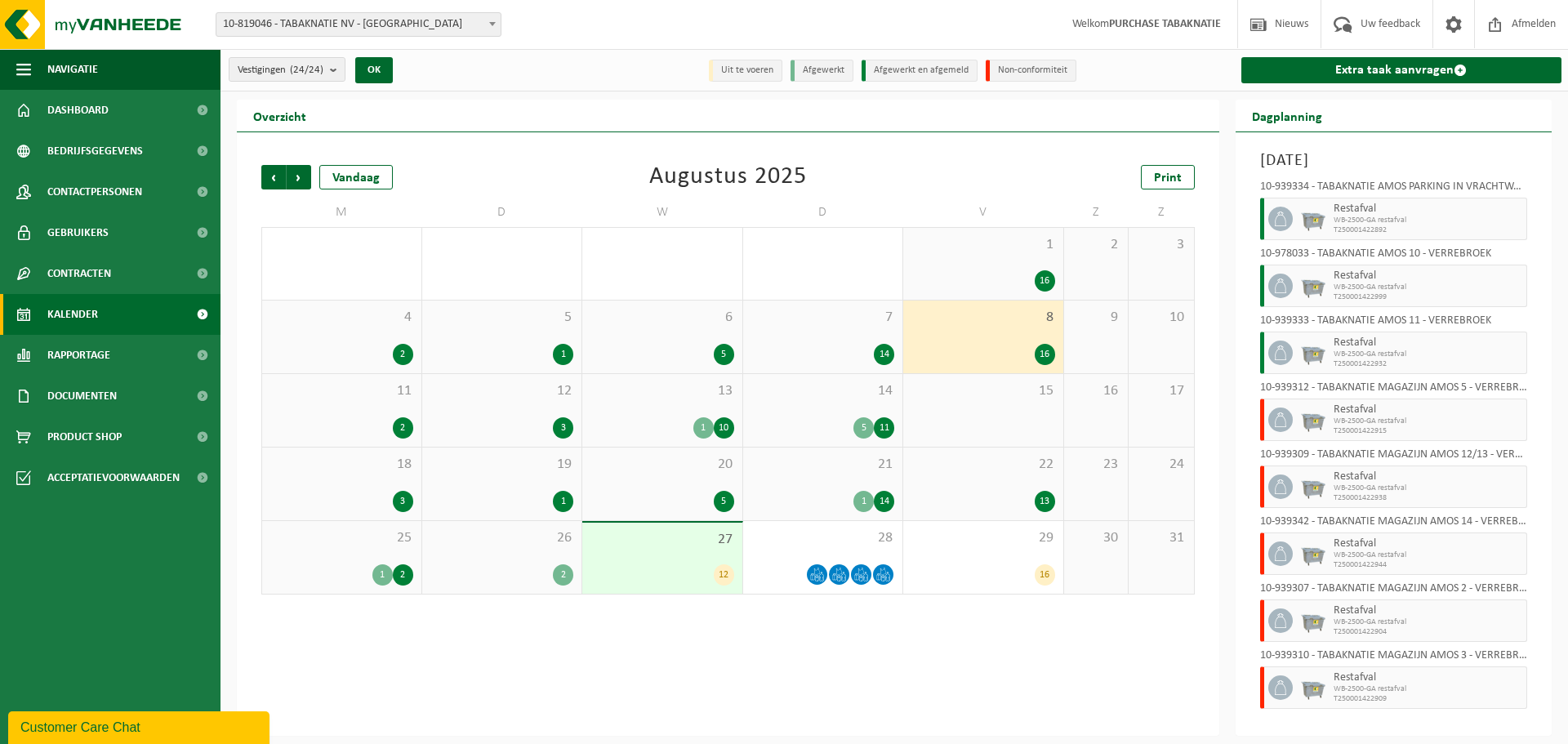
click at [1324, 419] on img at bounding box center [1313, 420] width 24 height 24
drag, startPoint x: 1384, startPoint y: 430, endPoint x: 1333, endPoint y: 435, distance: 51.2
click at [1333, 435] on span "T250001422915" at bounding box center [1427, 431] width 189 height 10
click at [1335, 430] on span "T250001422915" at bounding box center [1427, 431] width 189 height 10
drag, startPoint x: 1333, startPoint y: 428, endPoint x: 1394, endPoint y: 431, distance: 61.1
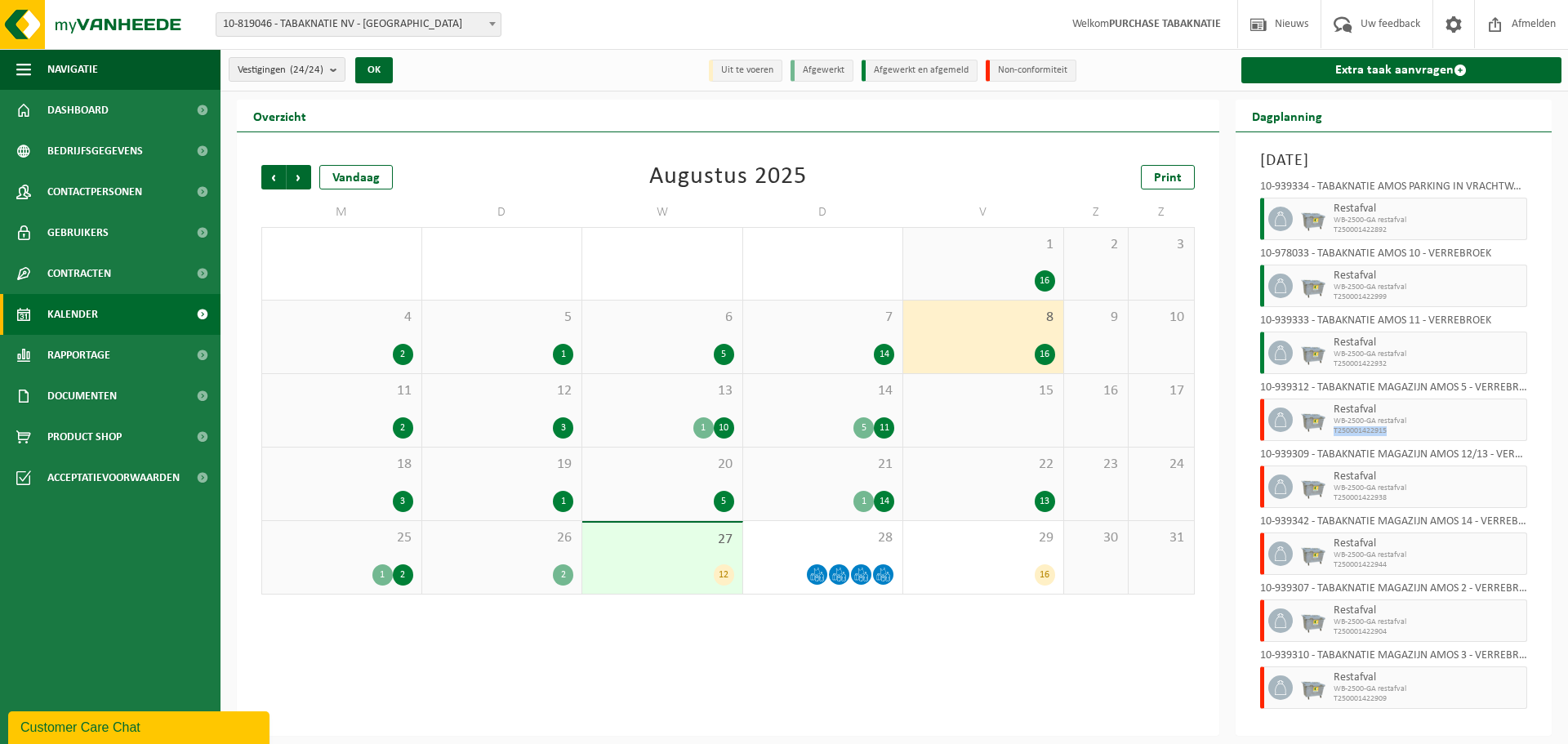
click at [1394, 431] on span "T250001422915" at bounding box center [1427, 431] width 189 height 10
copy span "T250001422915"
click at [103, 351] on span "Rapportage" at bounding box center [79, 355] width 63 height 41
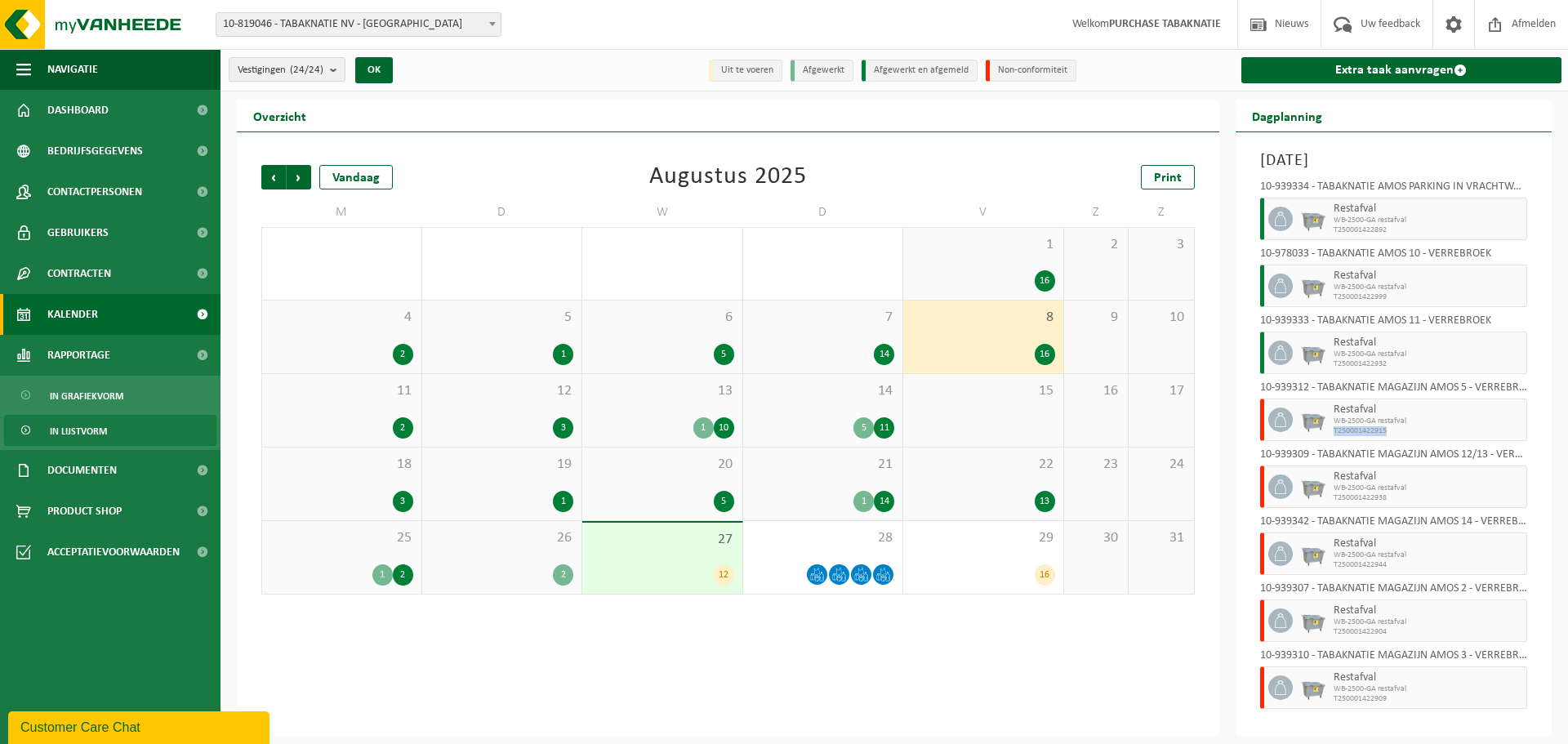
click at [103, 431] on span "In lijstvorm" at bounding box center [78, 431] width 57 height 31
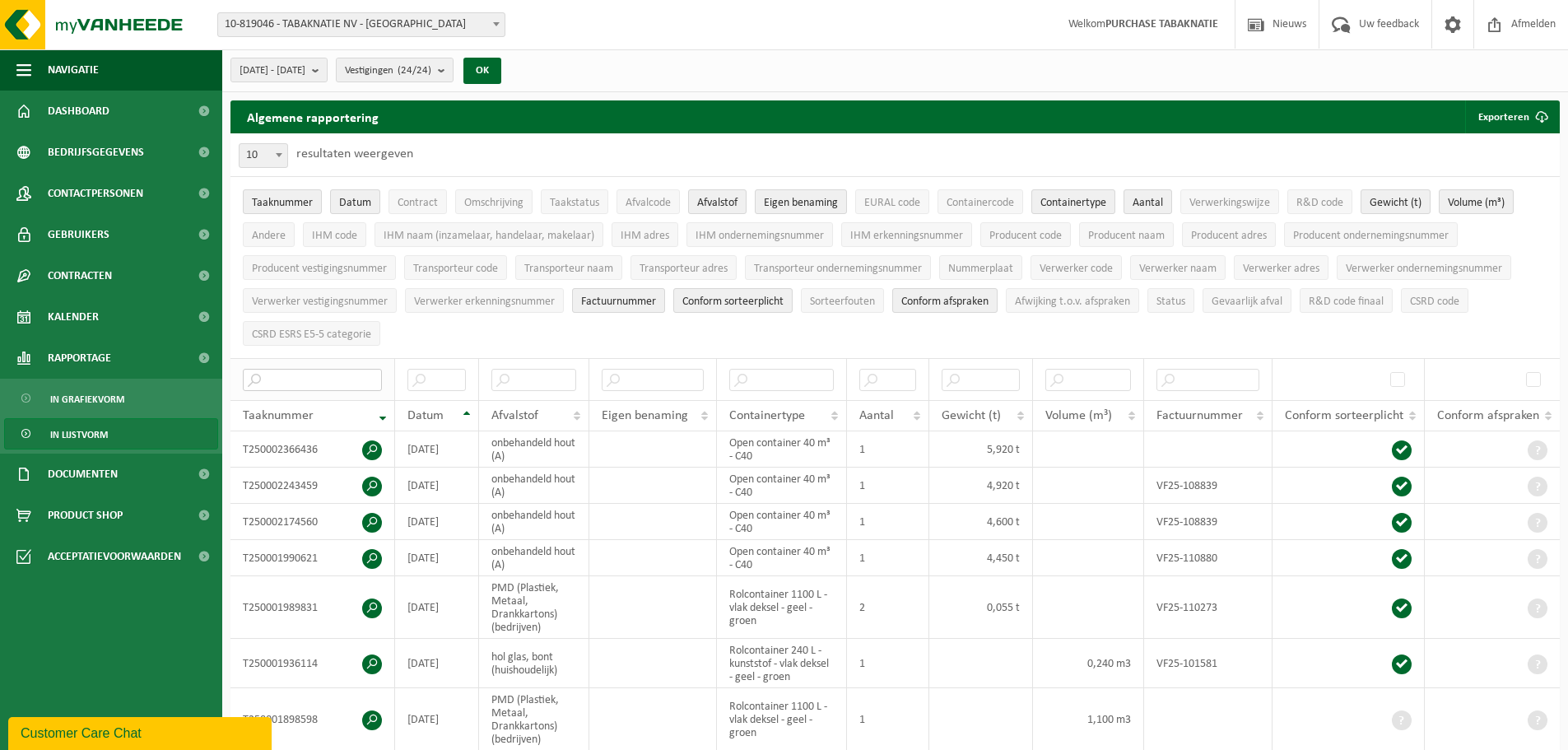
click at [341, 370] on input "text" at bounding box center [312, 379] width 139 height 22
paste input "T250001422915"
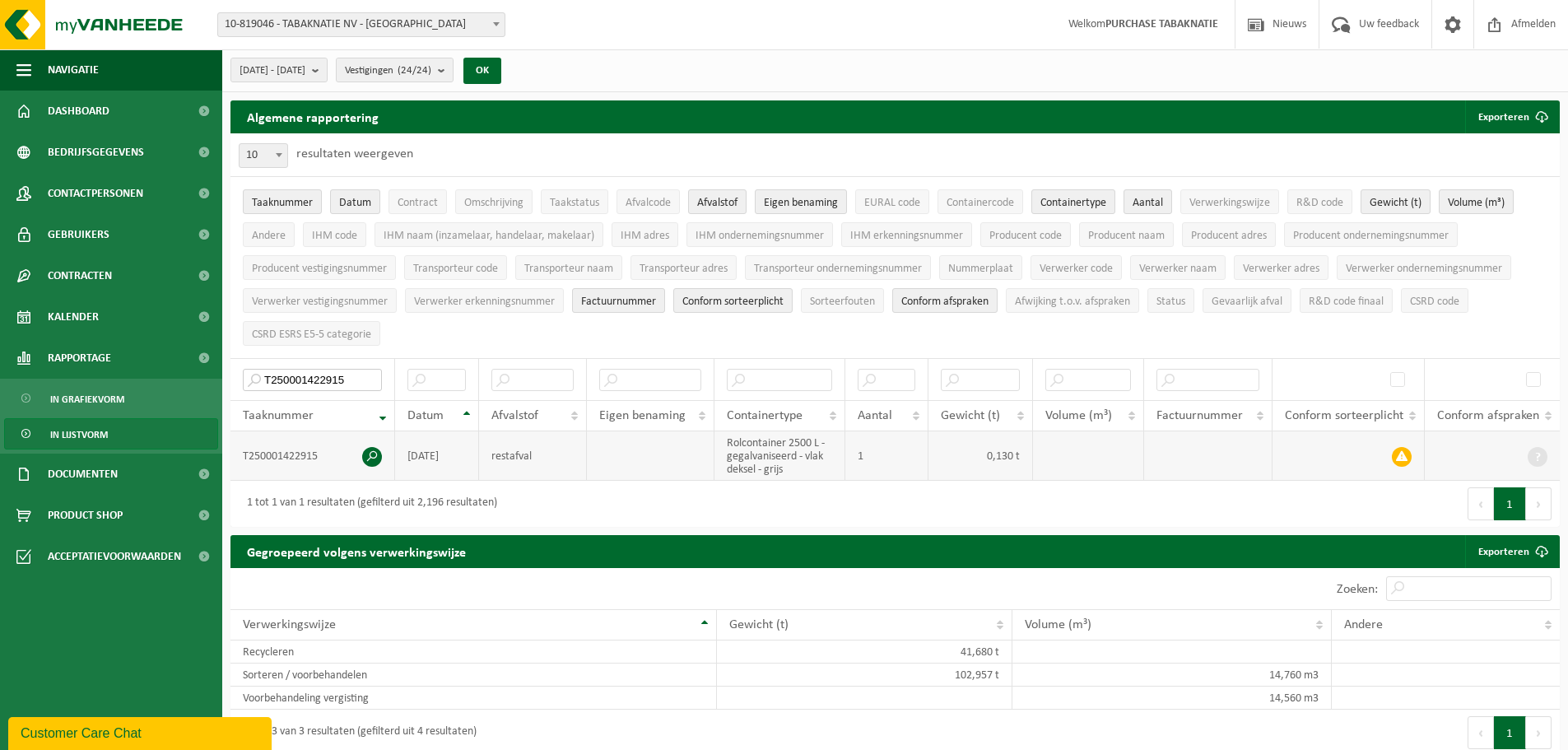
type input "T250001422915"
click at [371, 450] on span at bounding box center [372, 457] width 19 height 19
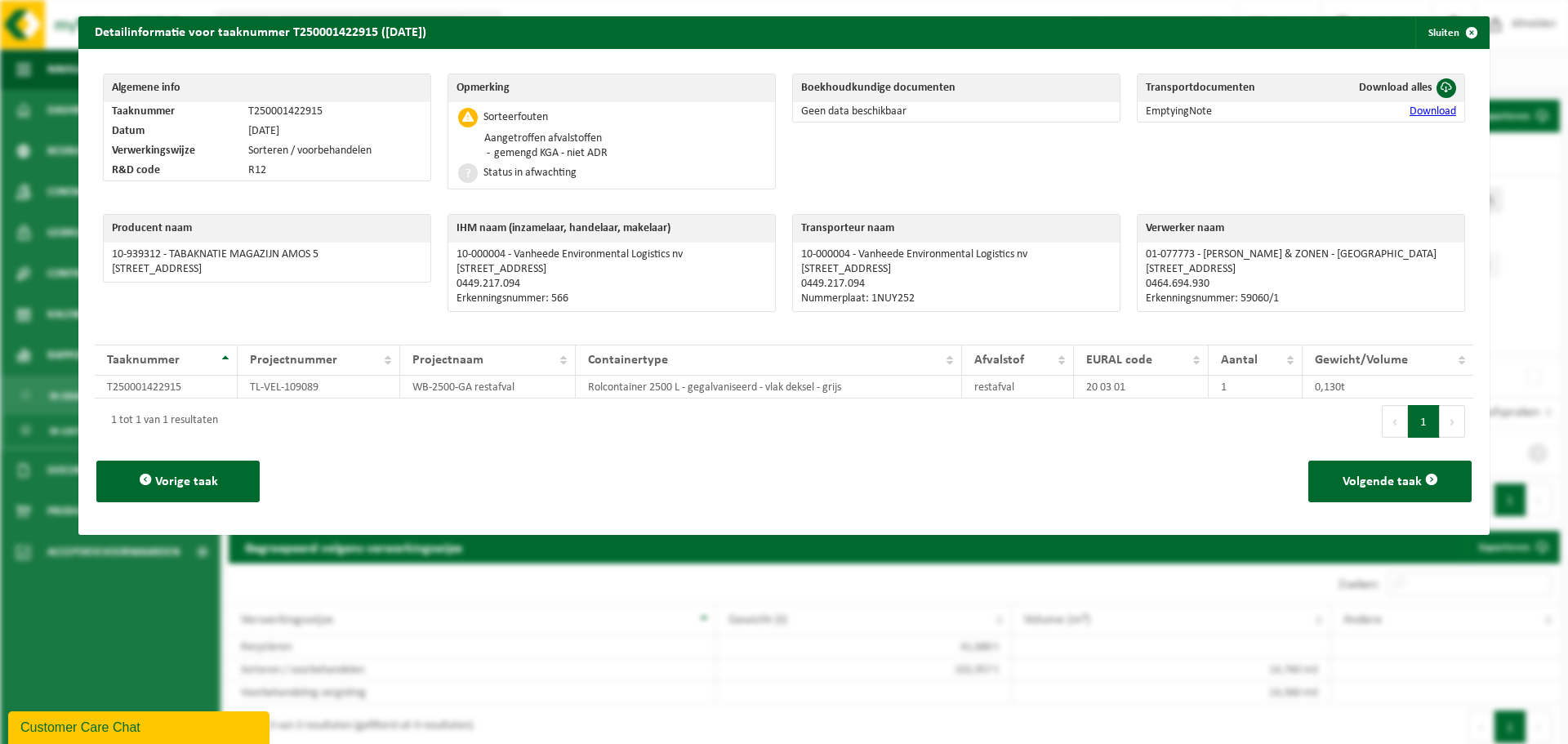
click at [1409, 107] on link "Download" at bounding box center [1432, 112] width 46 height 12
click at [1457, 28] on span "button" at bounding box center [1471, 32] width 32 height 32
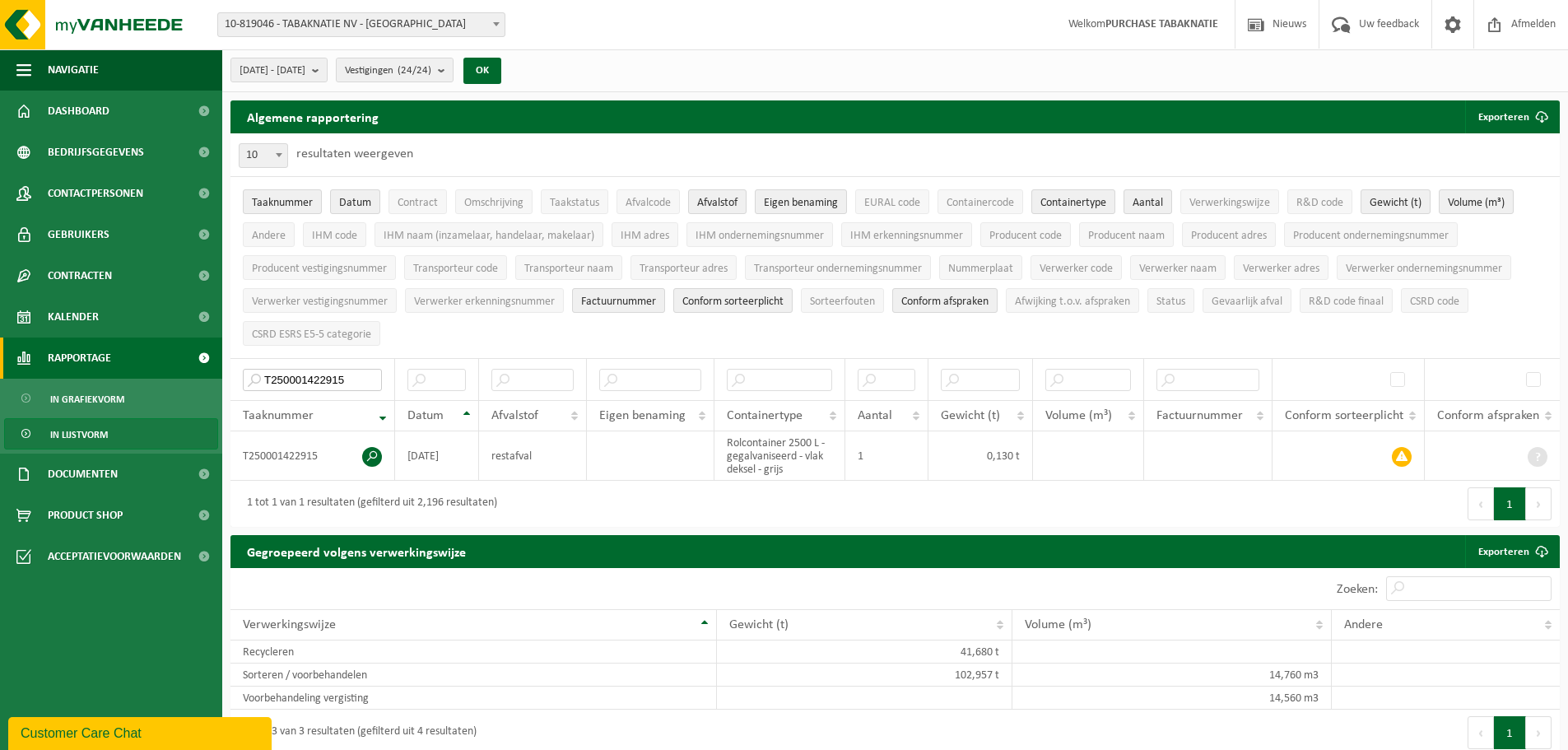
drag, startPoint x: 358, startPoint y: 375, endPoint x: 175, endPoint y: 371, distance: 183.0
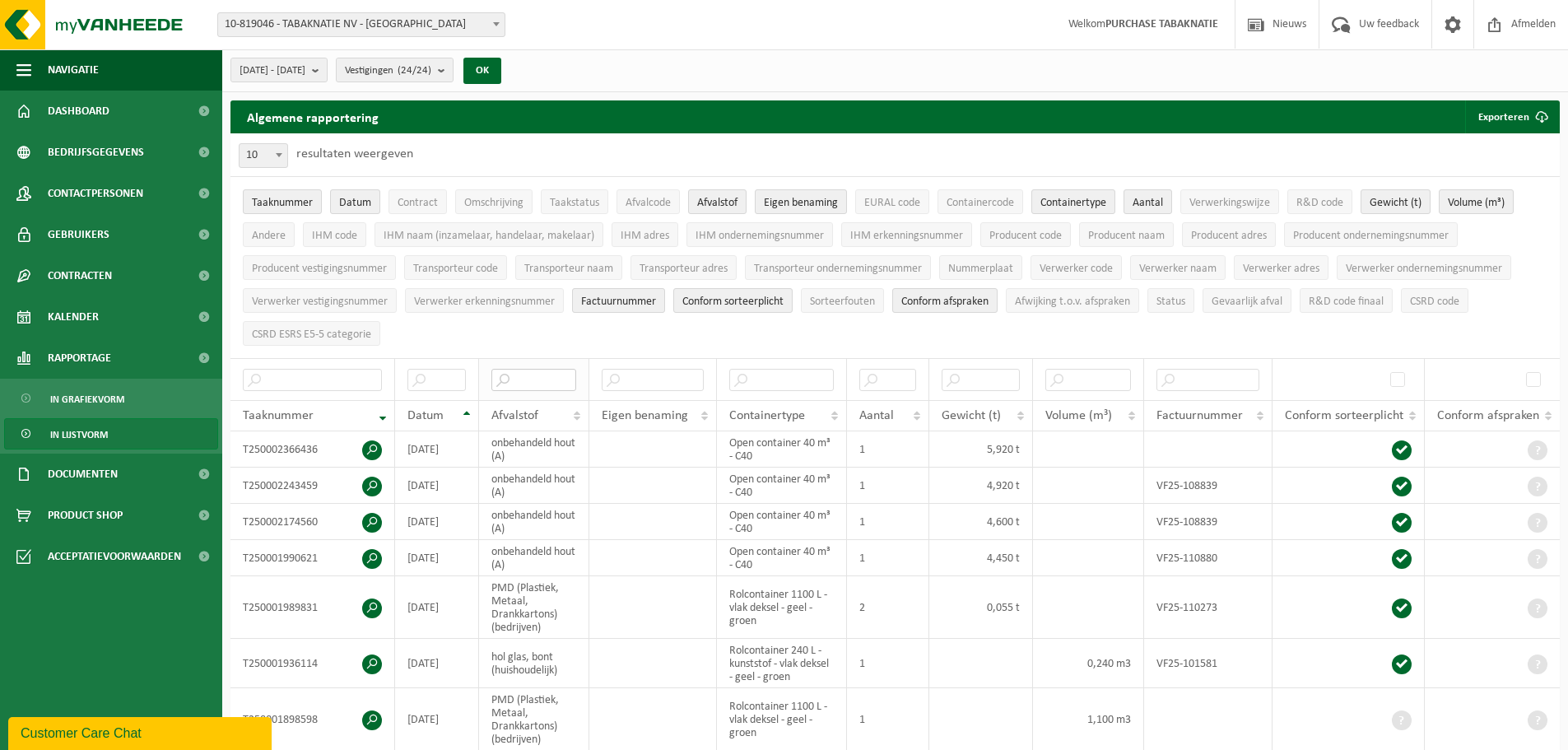
click at [530, 377] on input "text" at bounding box center [533, 379] width 84 height 22
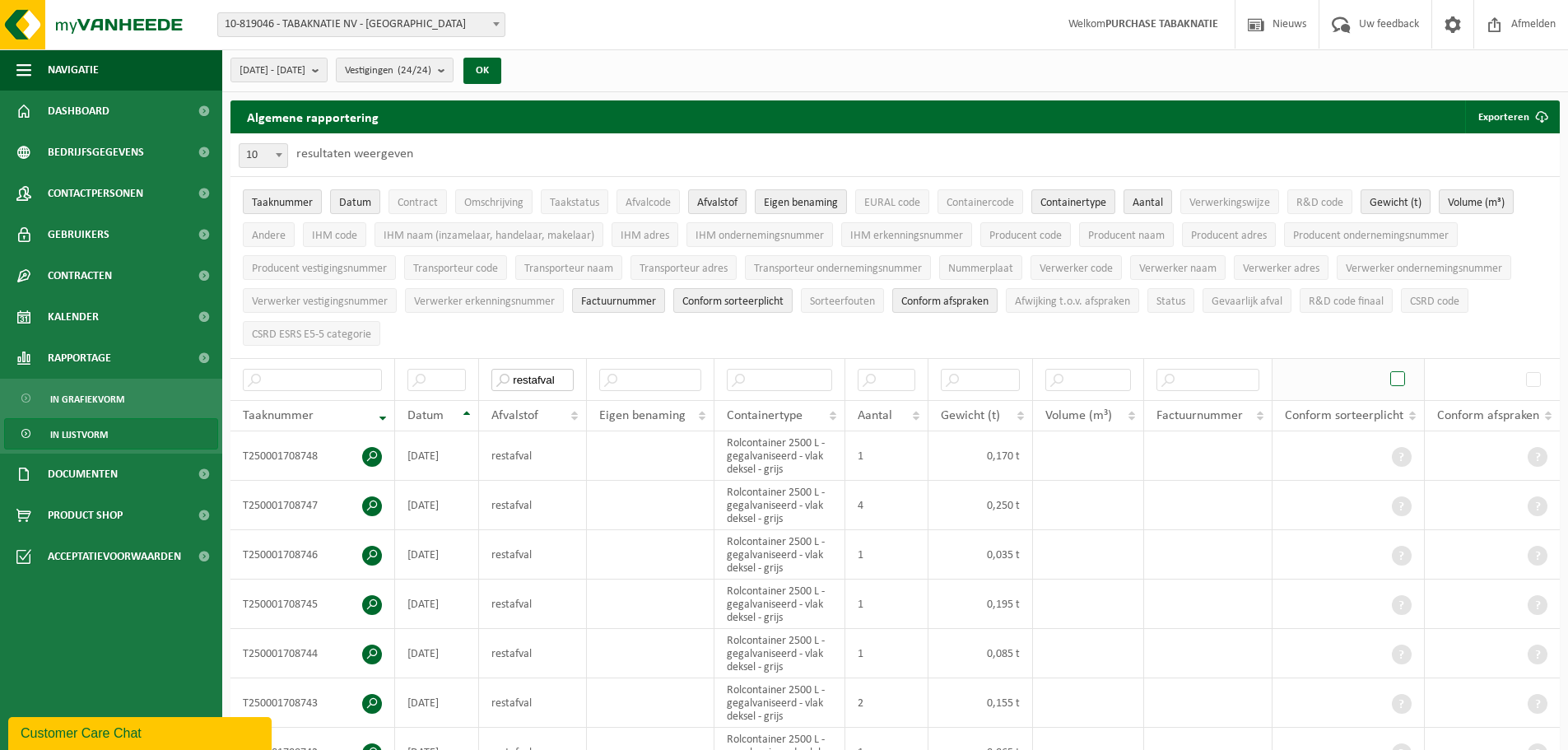
type input "restafval"
click at [1401, 375] on span at bounding box center [1399, 379] width 25 height 25
click at [1498, 117] on button "Exporteren" at bounding box center [1512, 116] width 93 height 33
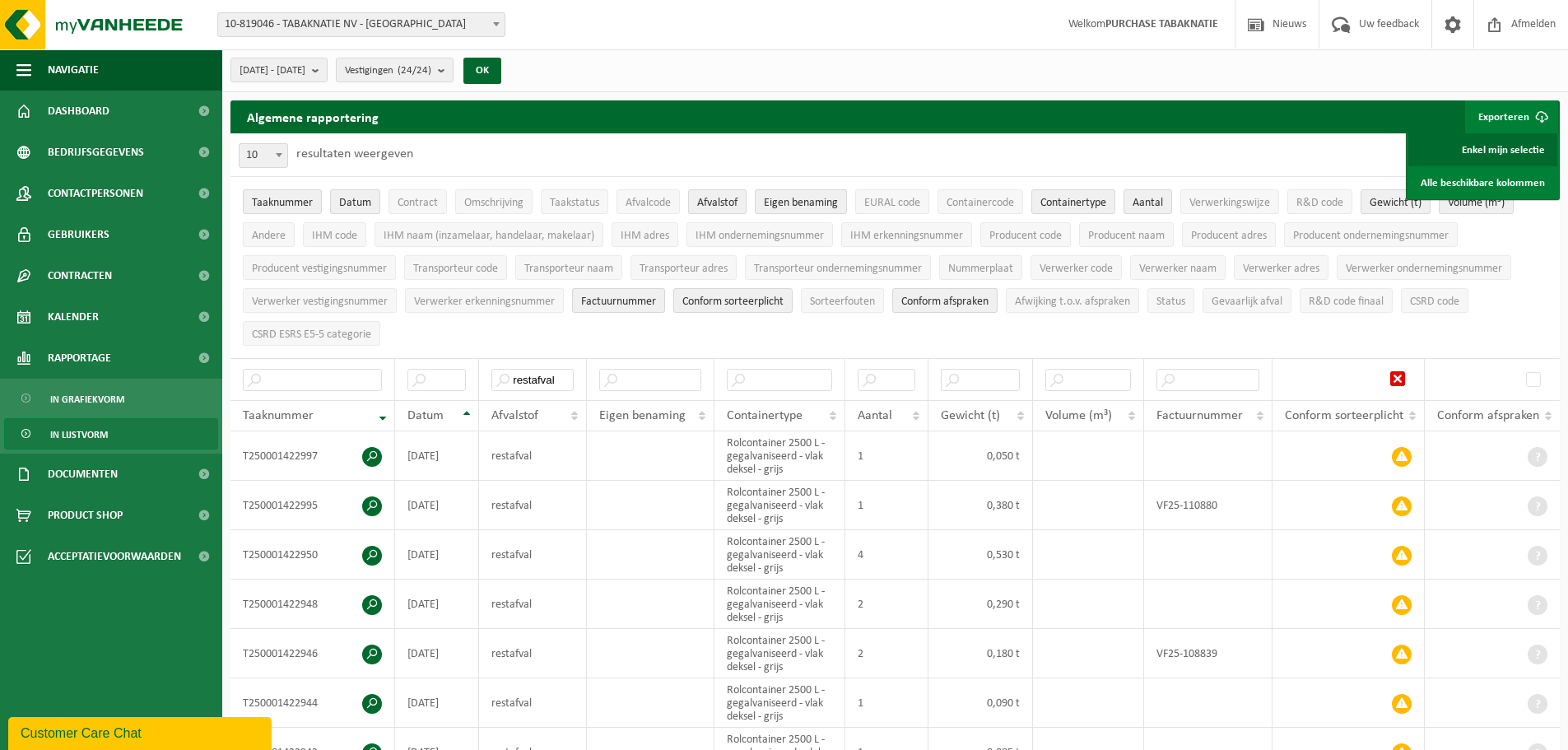
click at [1499, 136] on link "Enkel mijn selectie" at bounding box center [1482, 150] width 149 height 33
click at [321, 370] on input "text" at bounding box center [312, 379] width 139 height 22
paste input "T250000264708"
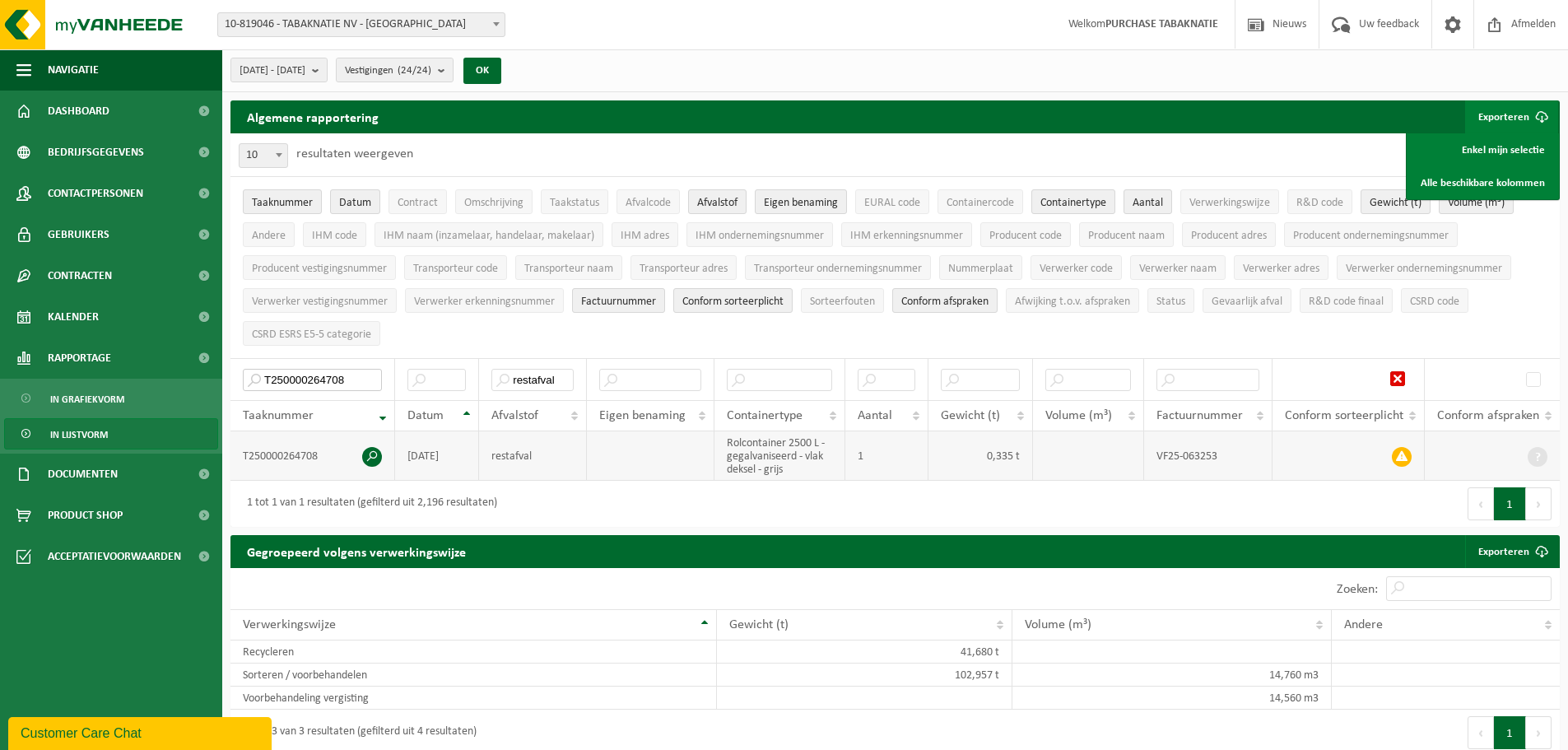
type input "T250000264708"
click at [369, 452] on span at bounding box center [372, 457] width 19 height 19
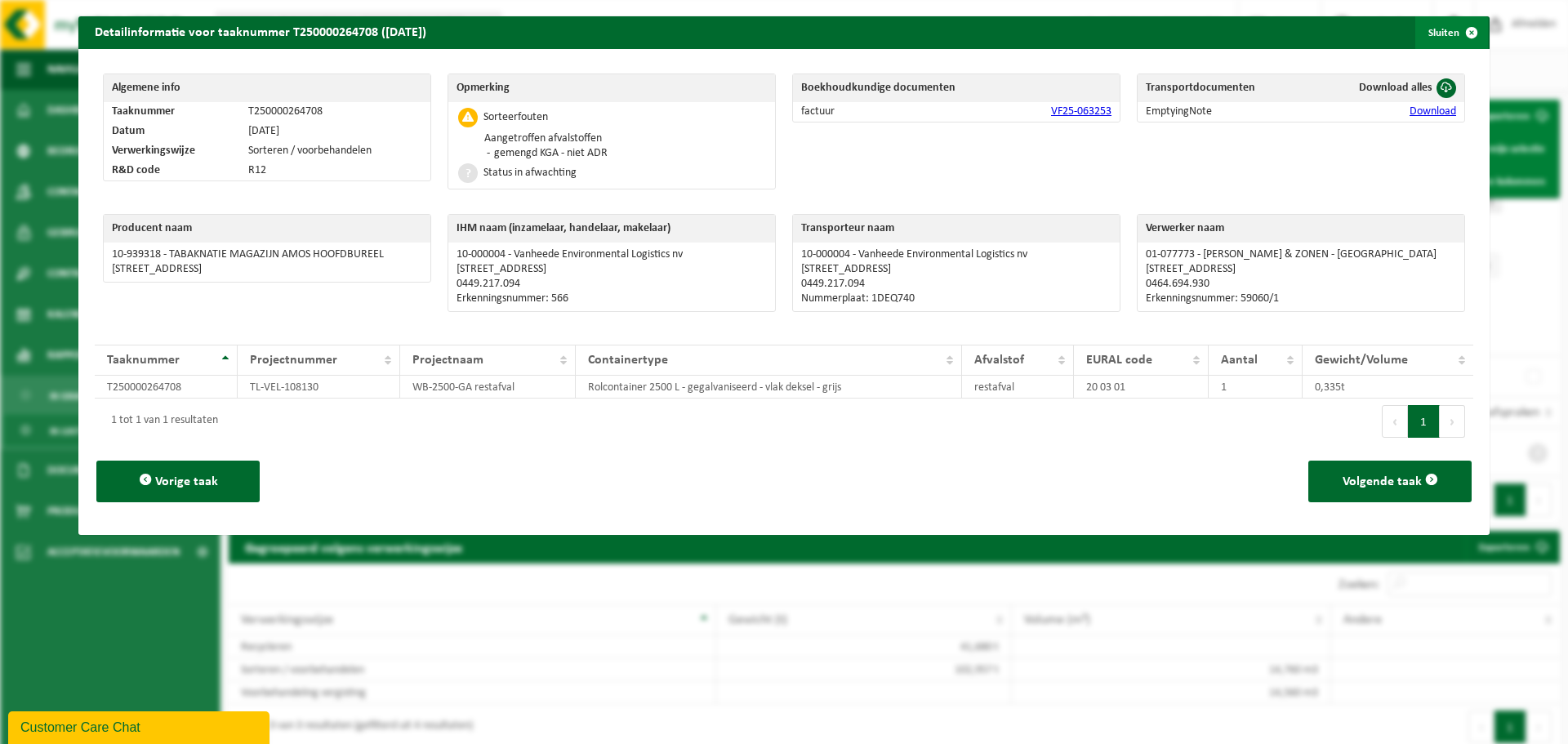
click at [1467, 31] on span "button" at bounding box center [1471, 32] width 32 height 32
